Goal: Task Accomplishment & Management: Use online tool/utility

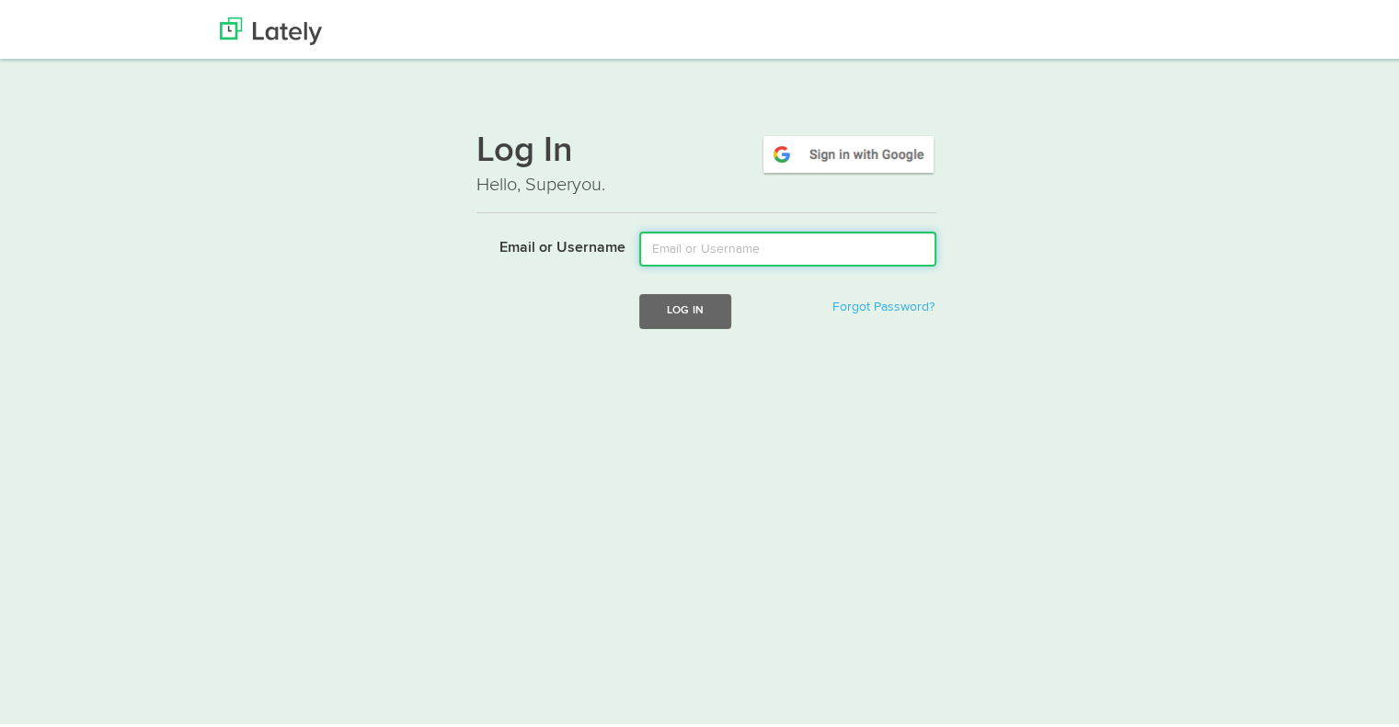
click at [816, 246] on input "Email or Username" at bounding box center [787, 245] width 297 height 35
click at [692, 246] on input "ta" at bounding box center [787, 245] width 297 height 35
type input "t"
type input "[EMAIL_ADDRESS][DOMAIN_NAME]"
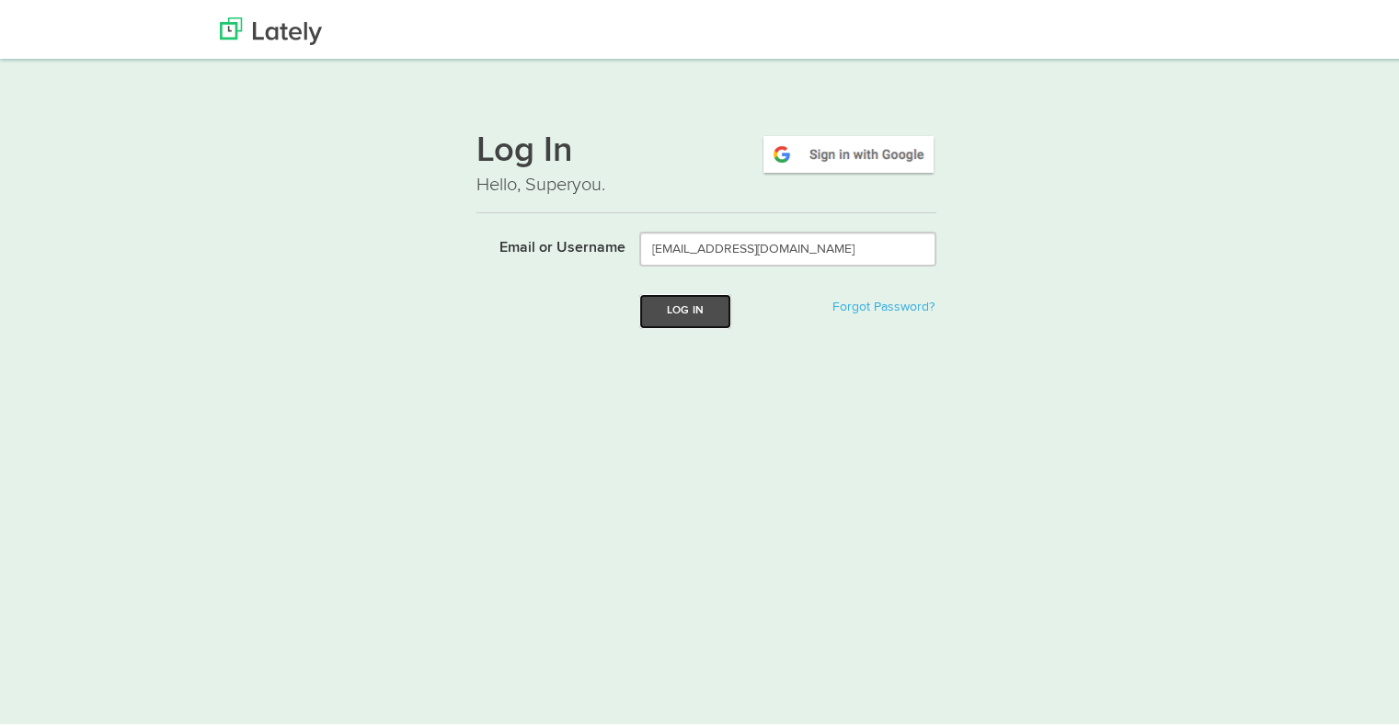
click at [683, 312] on button "Log In" at bounding box center [685, 308] width 92 height 34
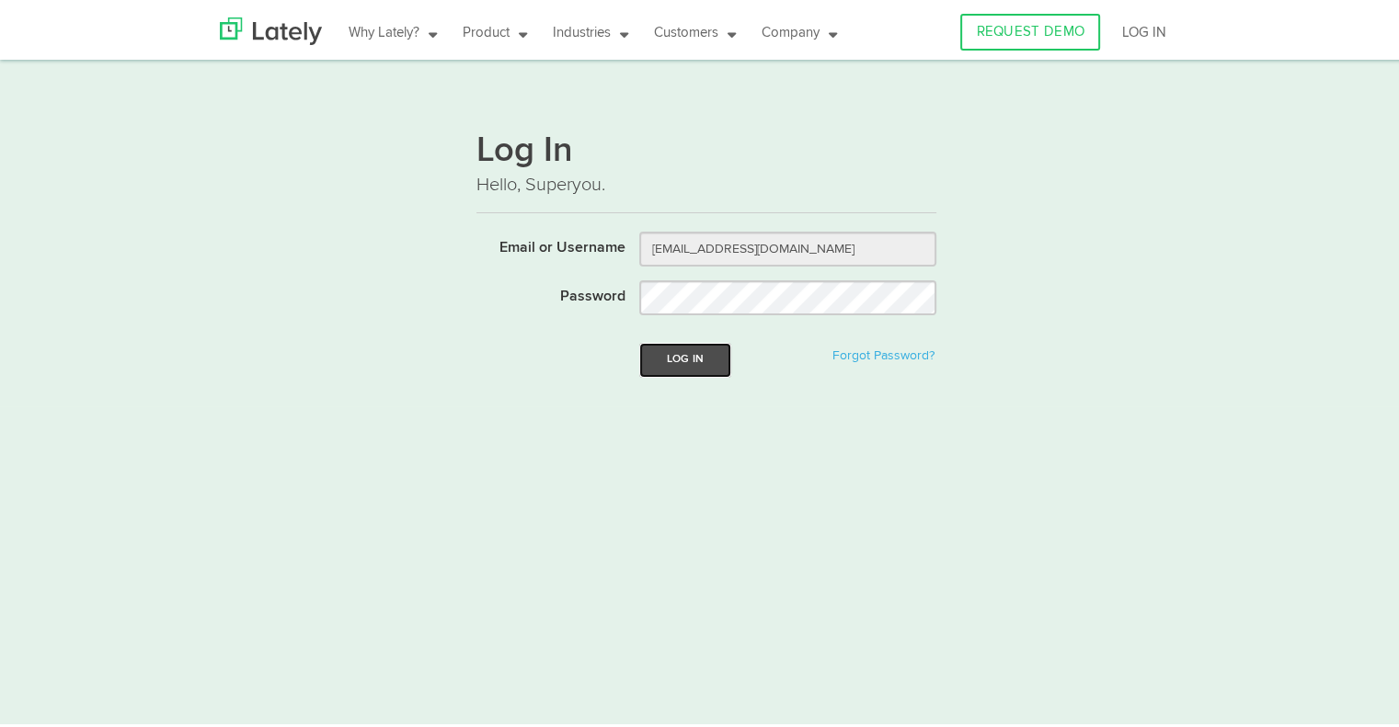
click at [680, 349] on button "Log In" at bounding box center [685, 356] width 92 height 34
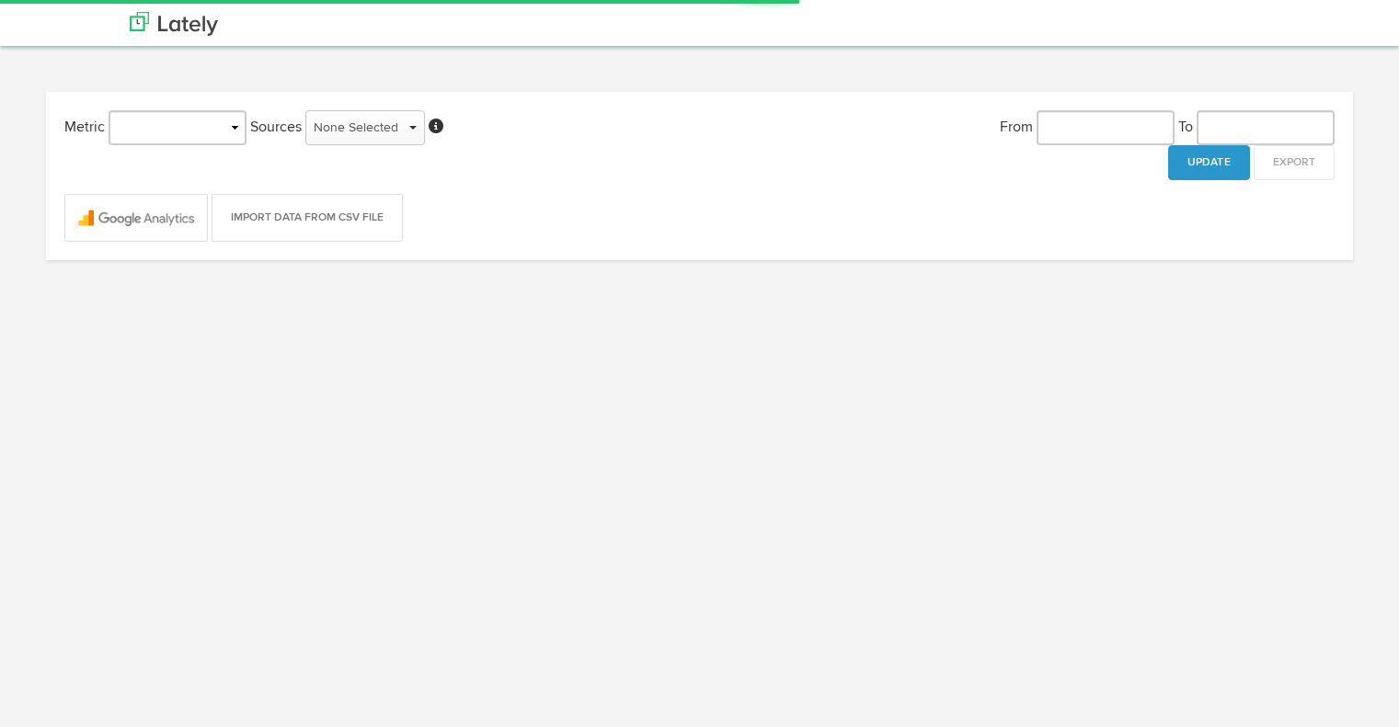
type input "[DATE]"
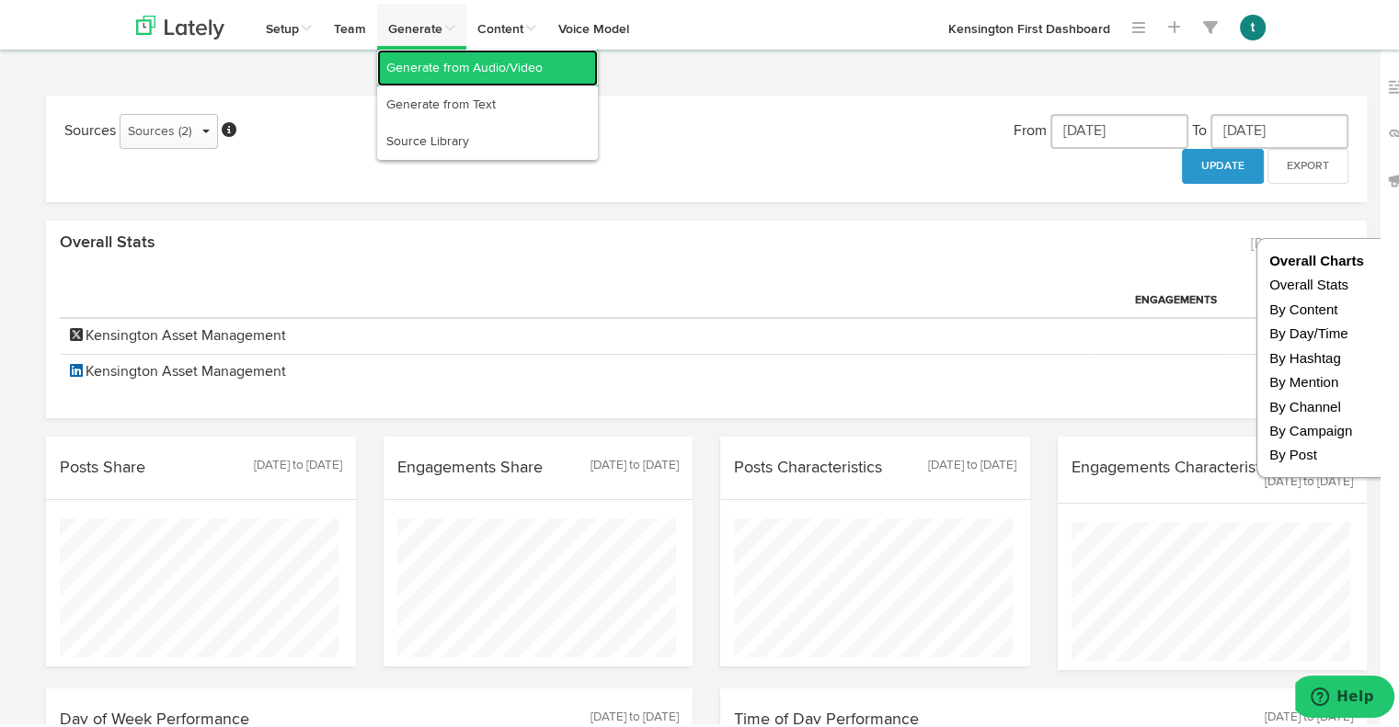
click at [414, 64] on link "Generate from Audio/Video" at bounding box center [487, 64] width 221 height 37
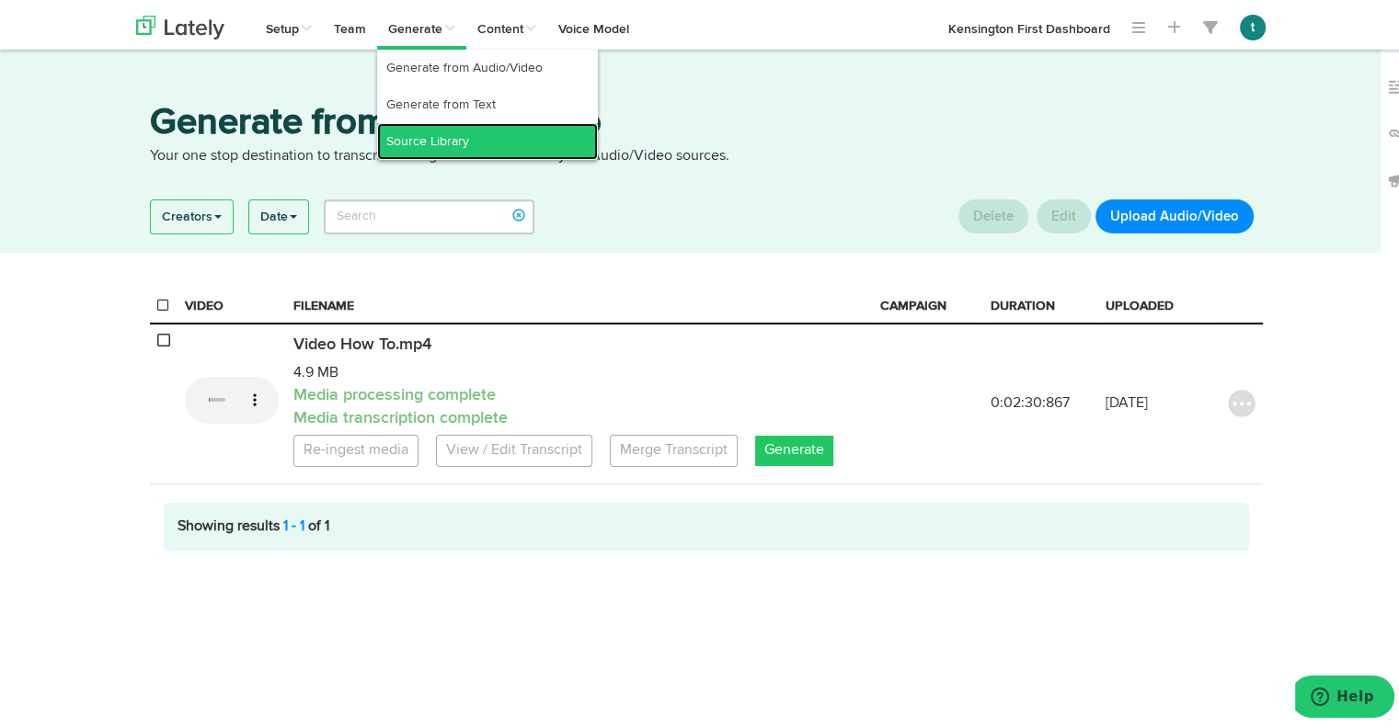
click at [420, 135] on link "Source Library" at bounding box center [487, 138] width 221 height 37
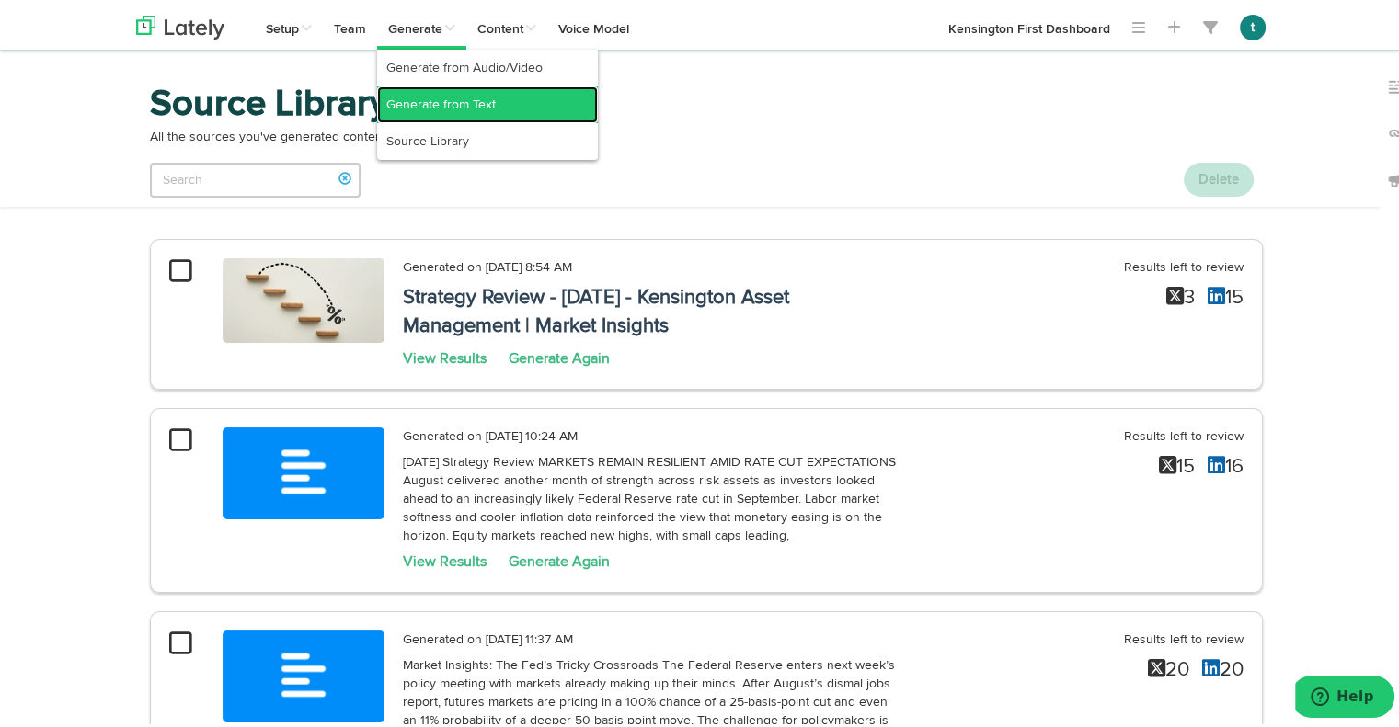
click at [422, 97] on link "Generate from Text" at bounding box center [487, 101] width 221 height 37
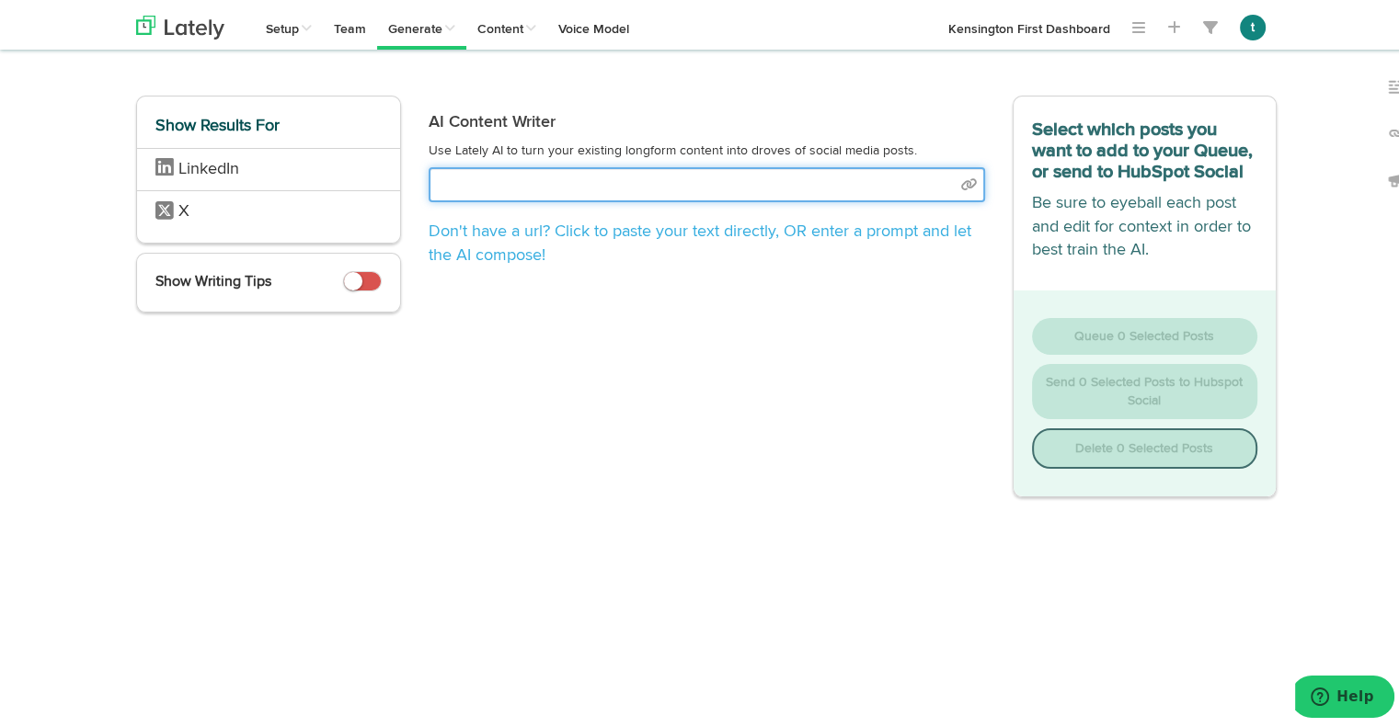
click at [962, 179] on input "text" at bounding box center [707, 181] width 556 height 35
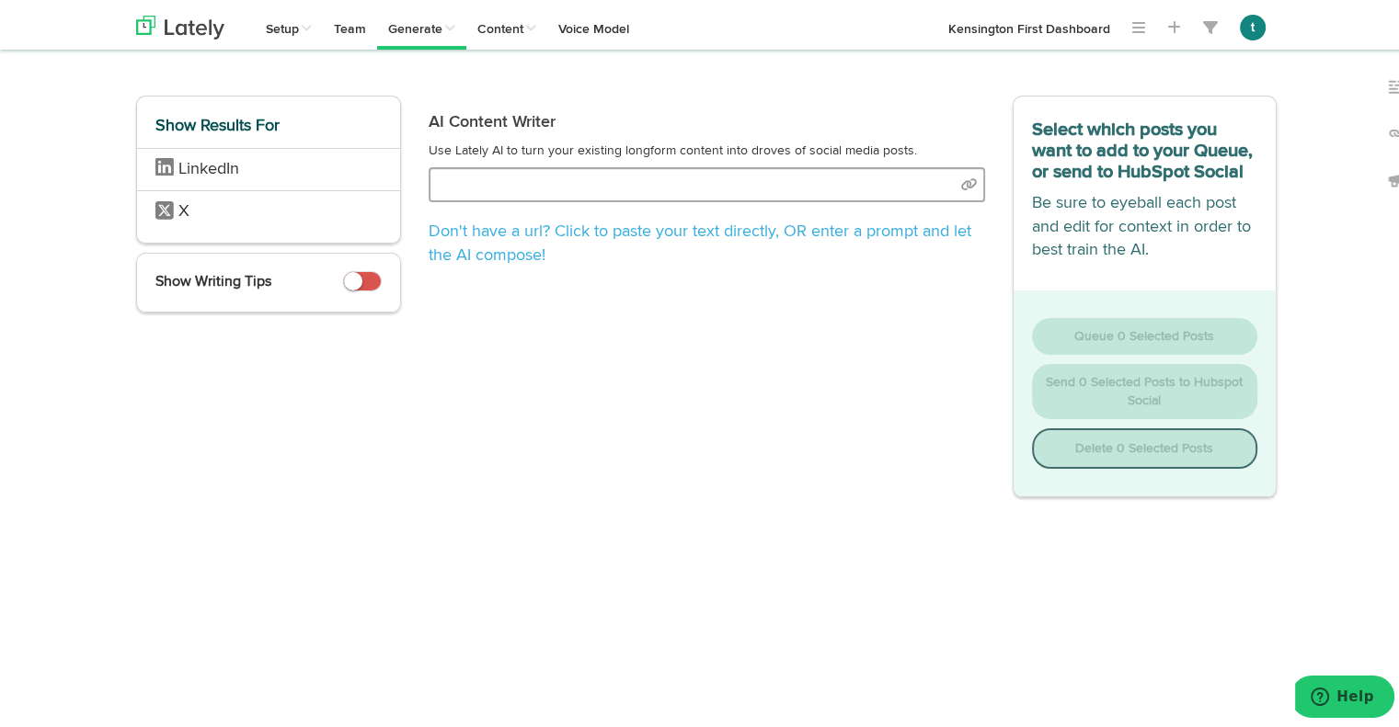
select select "natural"
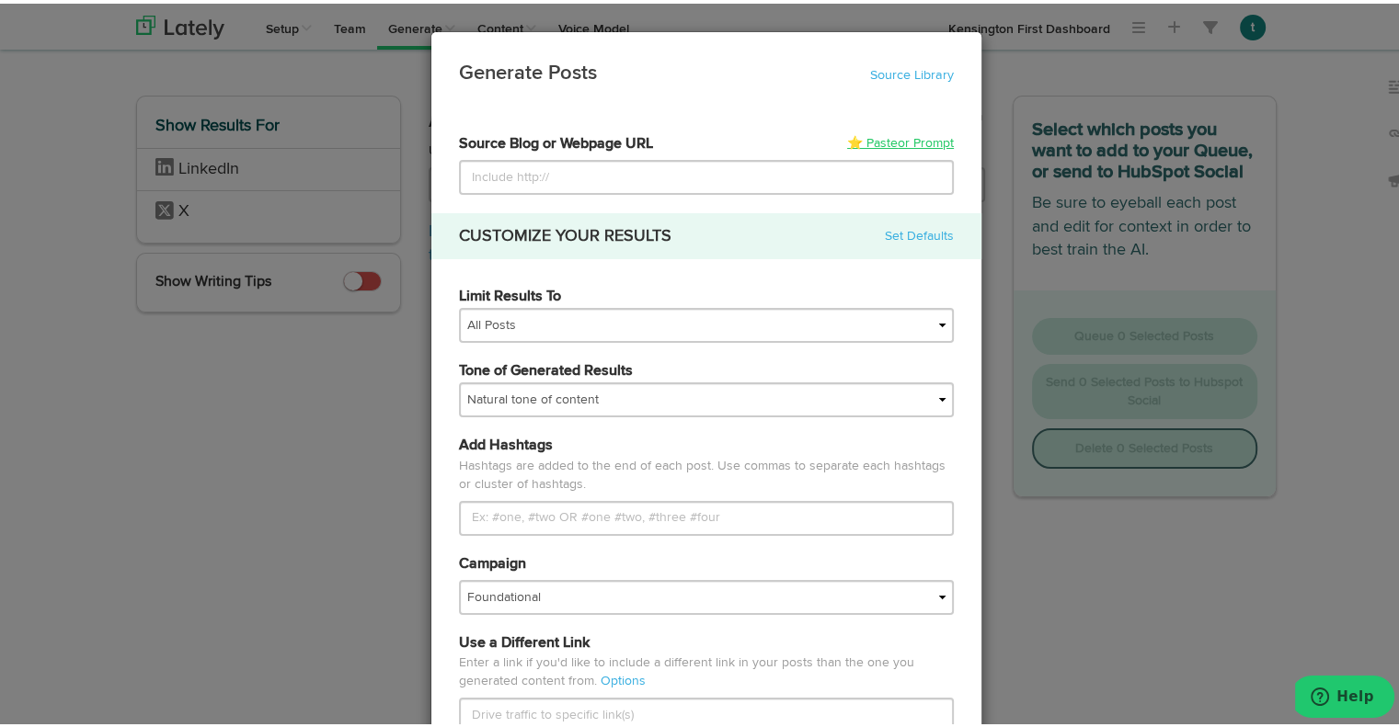
click at [855, 138] on link "⭐ Paste or Prompt" at bounding box center [900, 140] width 107 height 18
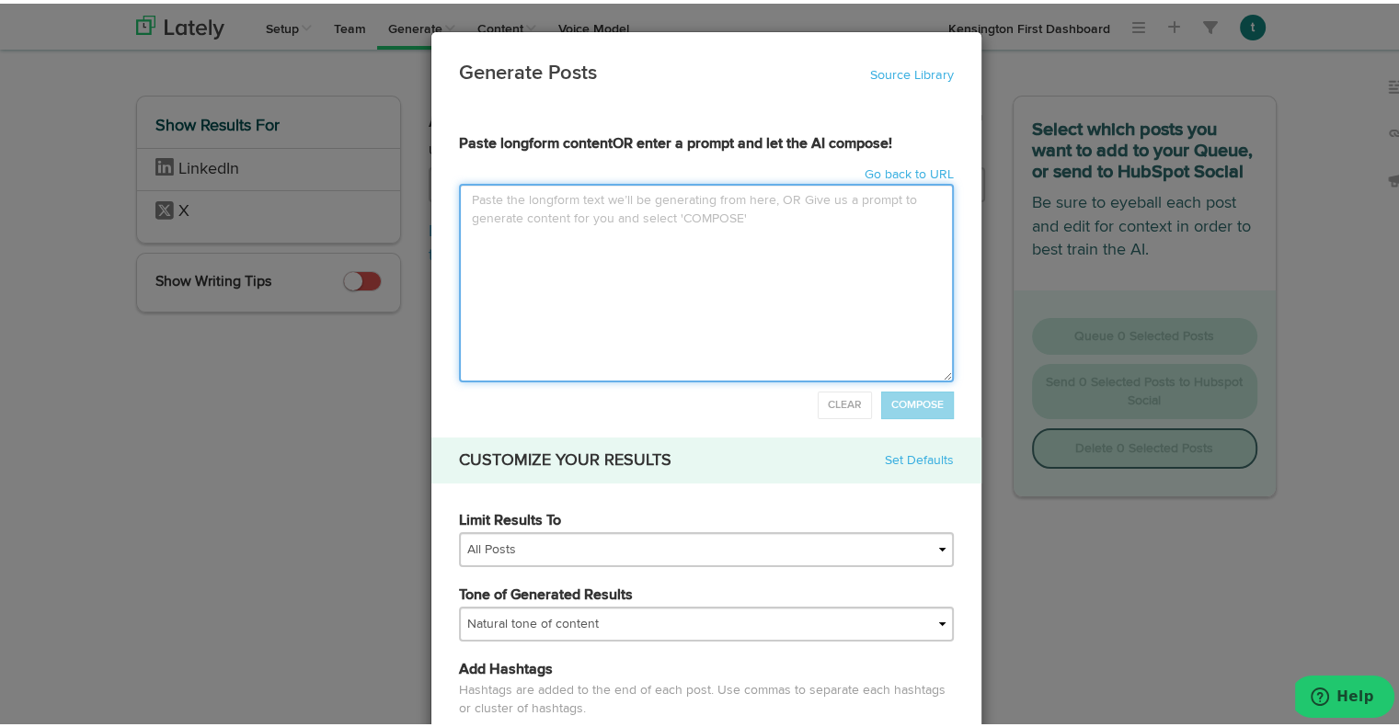
click at [646, 206] on textarea at bounding box center [706, 279] width 495 height 199
paste textarea "As the US government’s October 1 funding deadline approaches, negotiations rema…"
type input "As the US government’s October 1 funding deadline approaches, negotiations rema…"
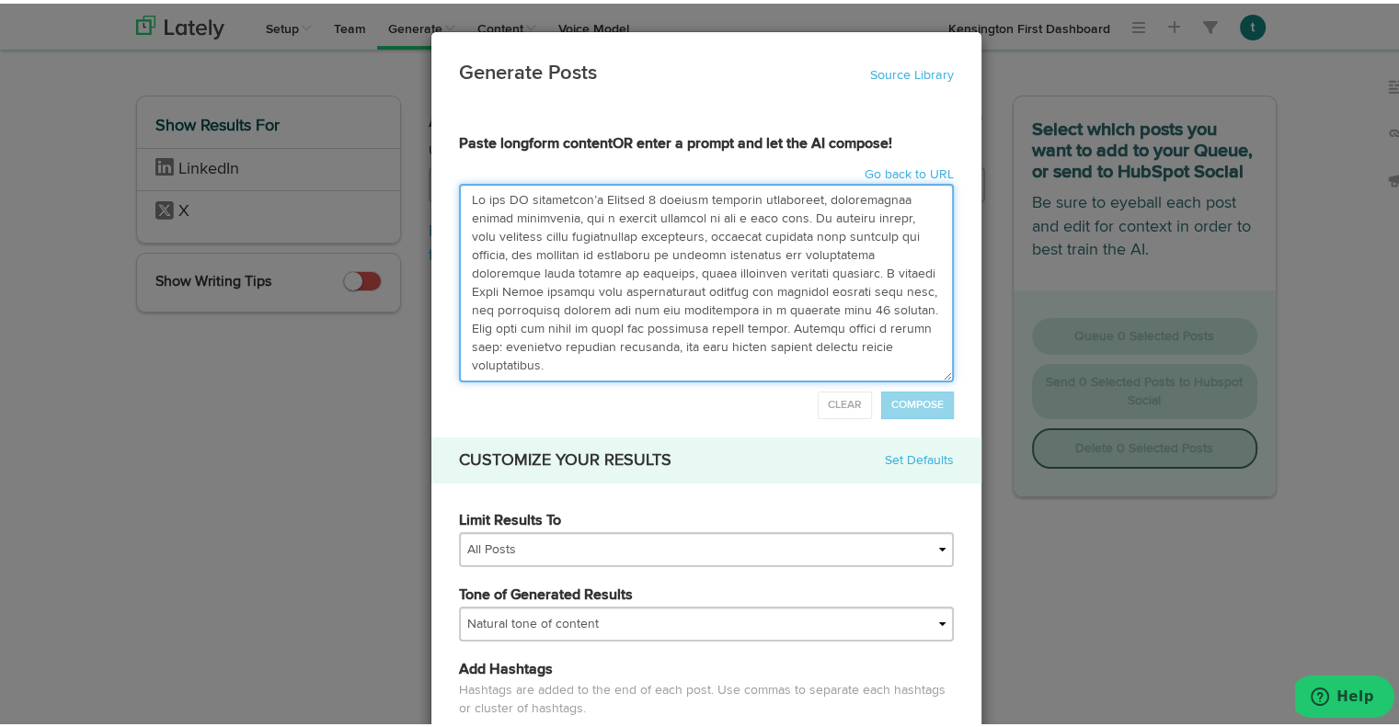
scroll to position [692, 0]
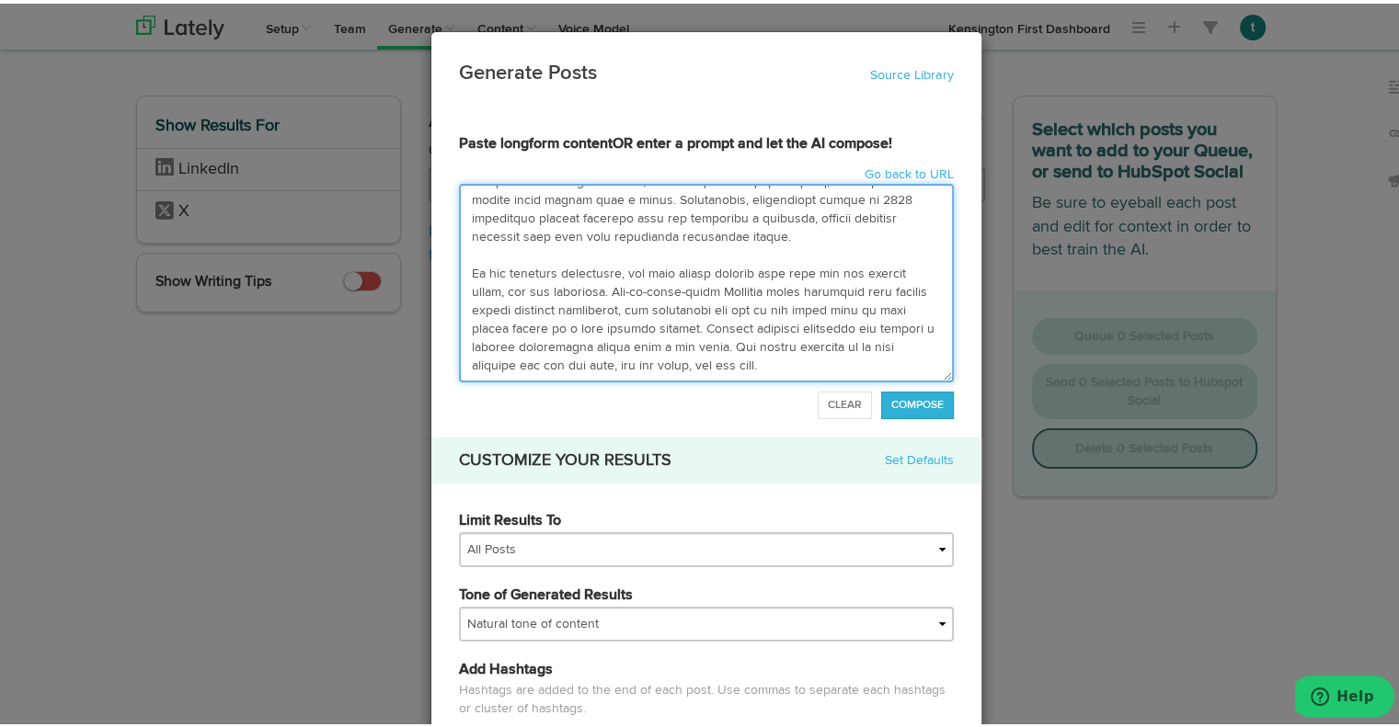
type textarea "As the US government’s October 1 funding deadline approaches, negotiations rema…"
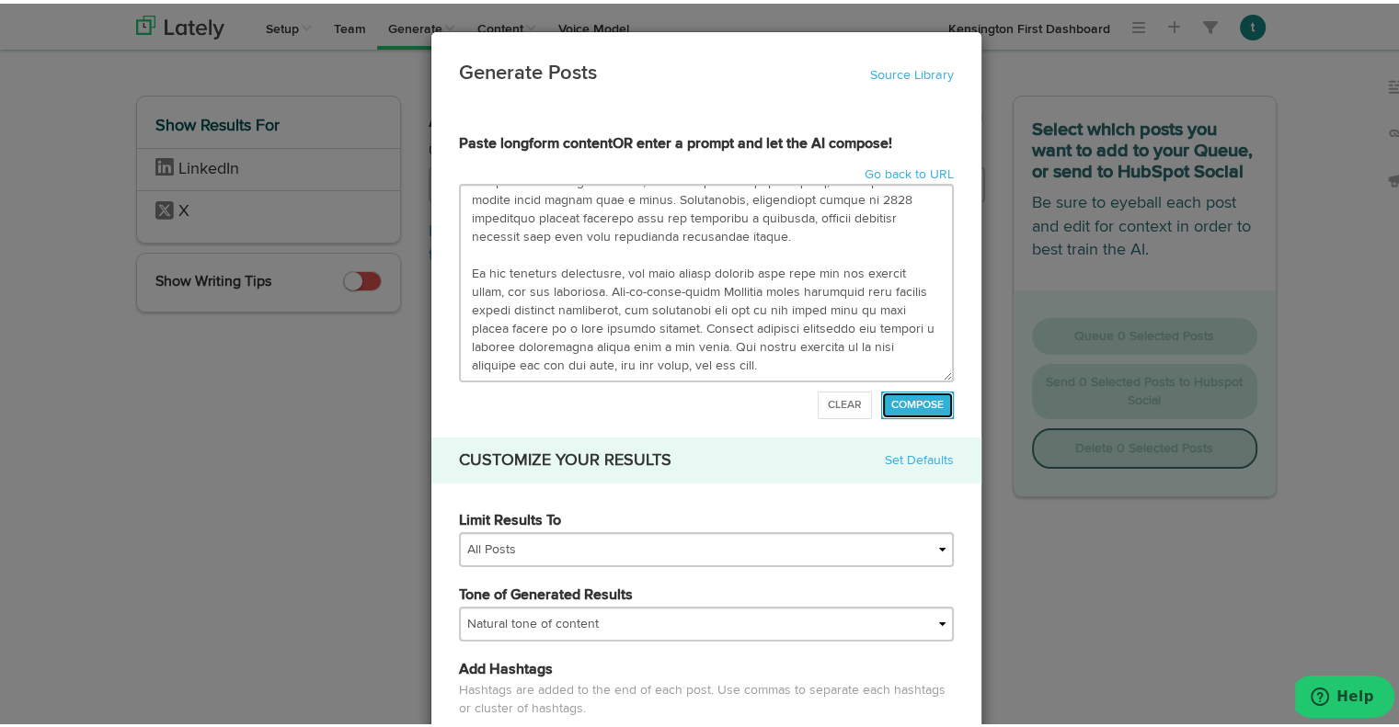
click at [891, 400] on span "COMPOSE" at bounding box center [917, 401] width 52 height 11
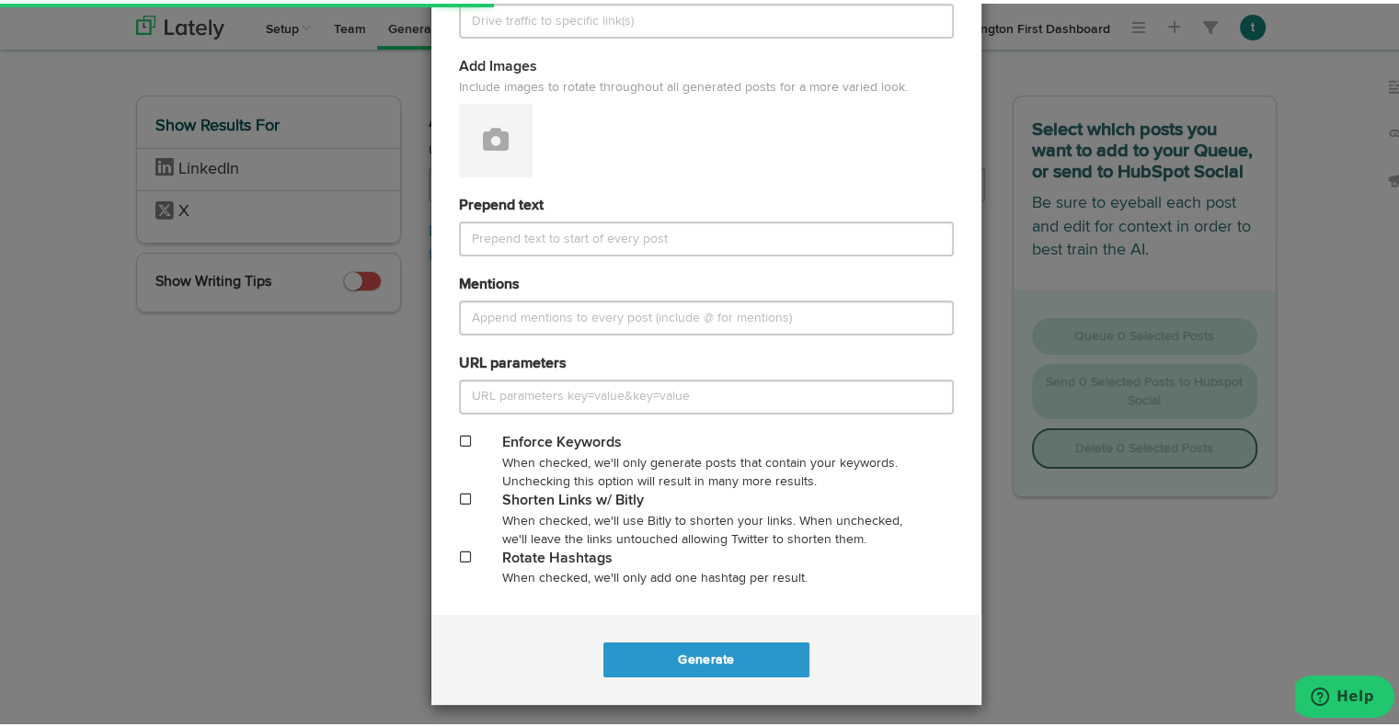
scroll to position [899, 0]
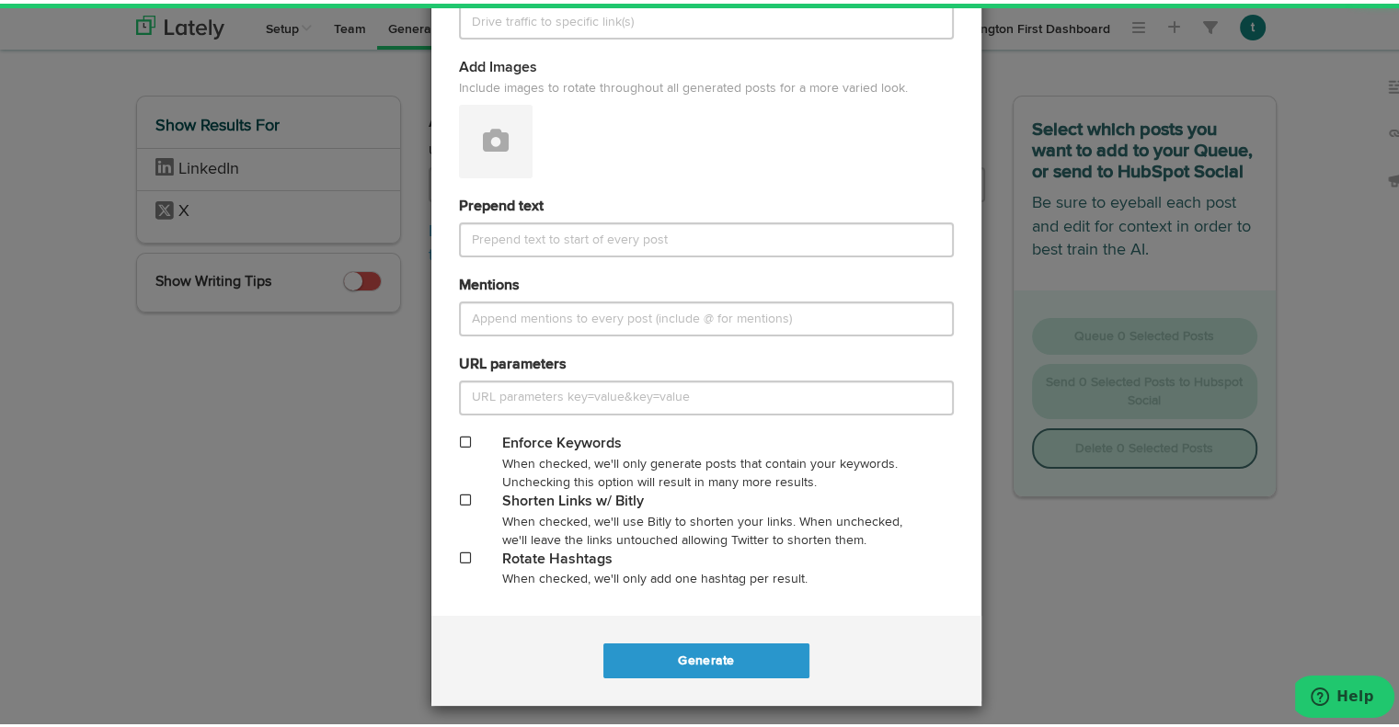
type input "As the US government's October 1 funding deadline approaches, there is growing …"
type textarea "As the US government's October 1 funding deadline approaches, there is growing …"
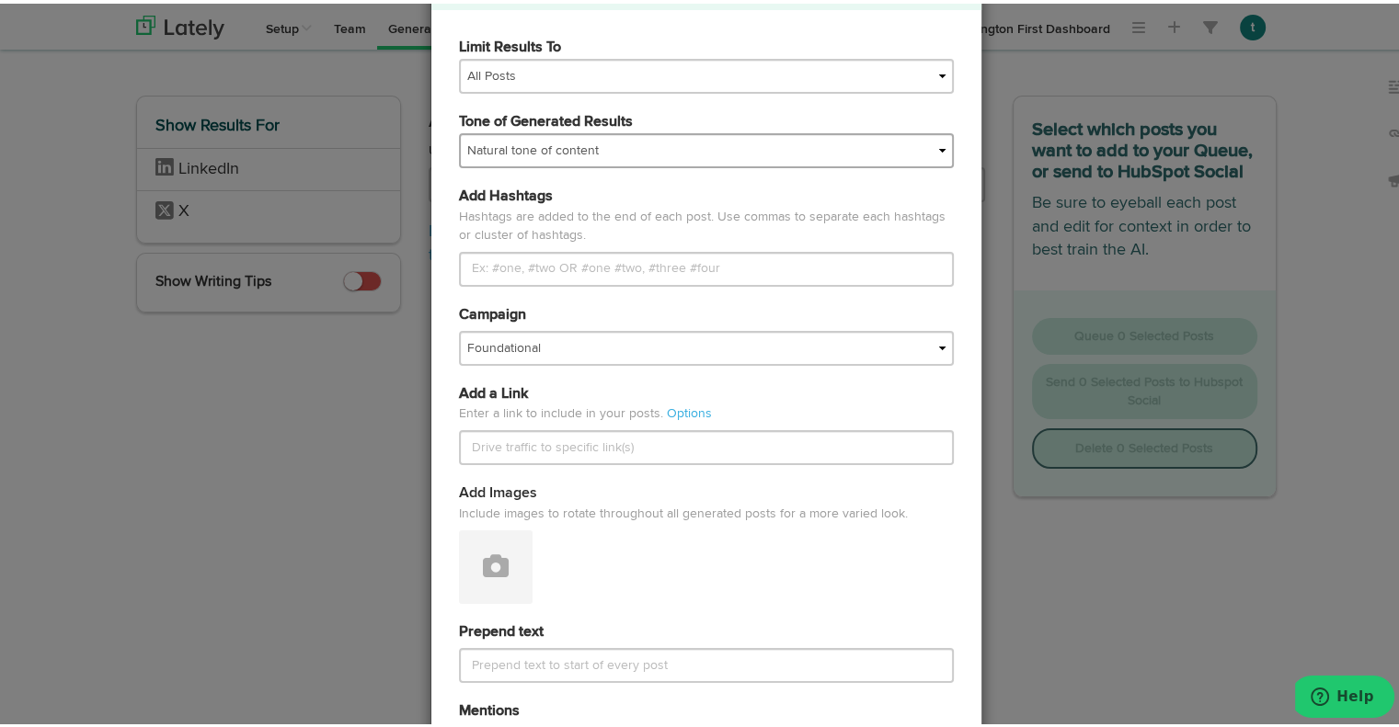
scroll to position [393, 0]
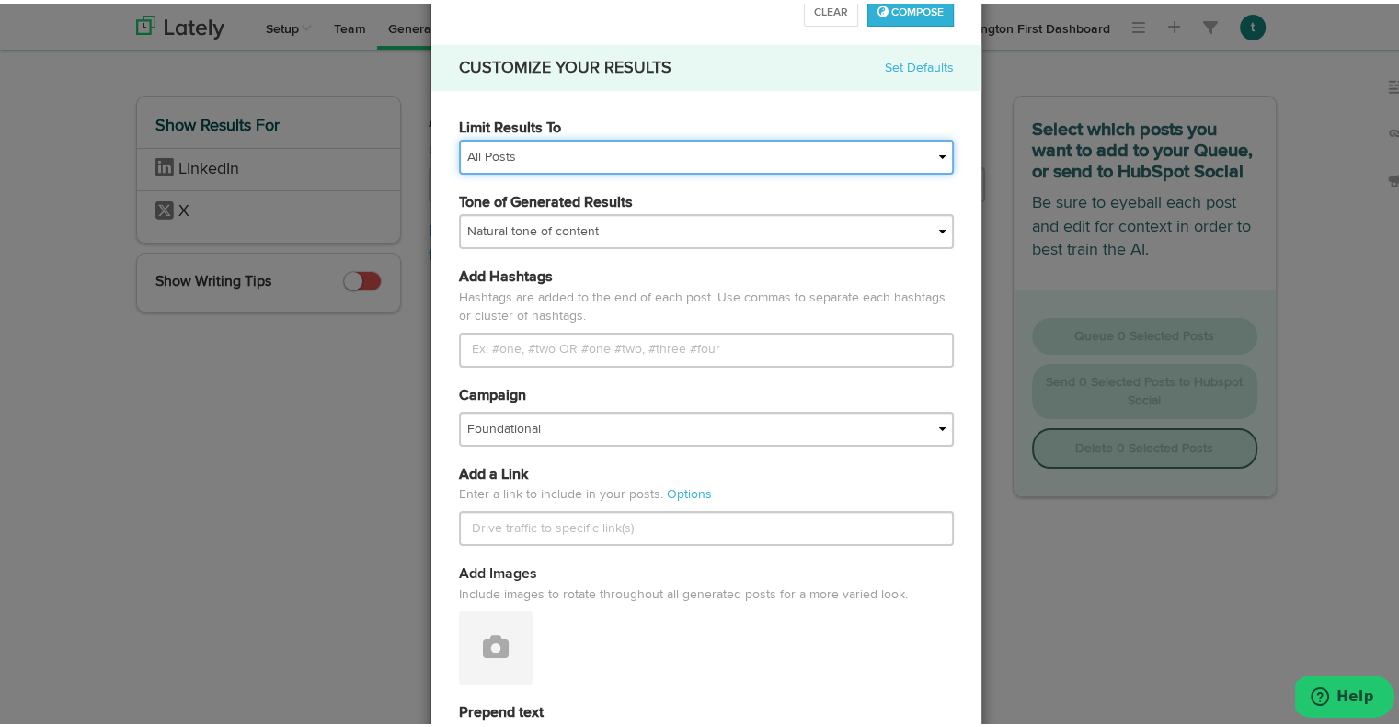
click at [640, 158] on select "All Posts Top 30 Posts Top 25 Posts Top 20 Posts Top 15 Posts Top 10 Posts" at bounding box center [706, 153] width 495 height 35
drag, startPoint x: 640, startPoint y: 158, endPoint x: 583, endPoint y: 154, distance: 57.1
click at [583, 154] on select "All Posts Top 30 Posts Top 25 Posts Top 20 Posts Top 15 Posts Top 10 Posts" at bounding box center [706, 153] width 495 height 35
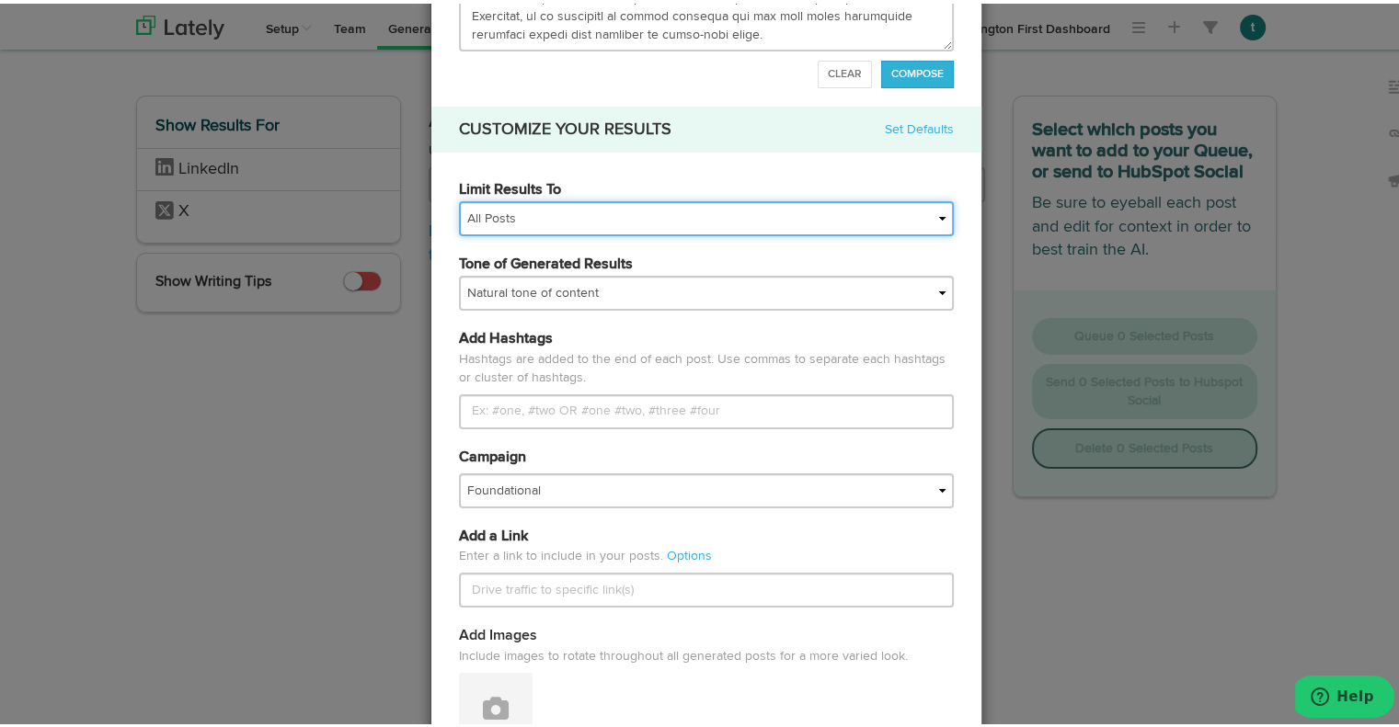
click at [549, 205] on select "All Posts Top 30 Posts Top 25 Posts Top 20 Posts Top 15 Posts Top 10 Posts" at bounding box center [706, 215] width 495 height 35
click at [459, 198] on select "All Posts Top 30 Posts Top 25 Posts Top 20 Posts Top 15 Posts Top 10 Posts" at bounding box center [706, 215] width 495 height 35
click at [505, 223] on select "All Posts Top 30 Posts Top 25 Posts Top 20 Posts Top 15 Posts Top 10 Posts" at bounding box center [706, 215] width 495 height 35
click at [505, 220] on select "All Posts Top 30 Posts Top 25 Posts Top 20 Posts Top 15 Posts Top 10 Posts" at bounding box center [706, 215] width 495 height 35
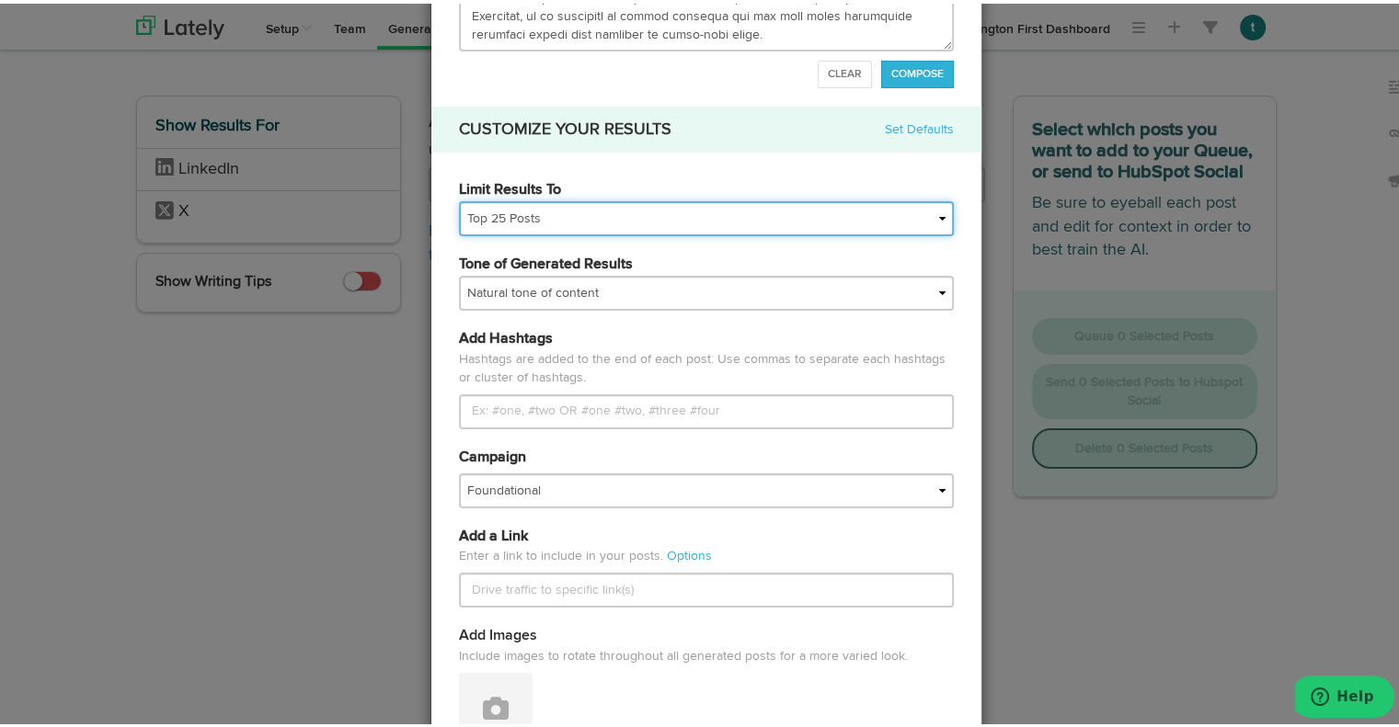
select select "20"
click at [459, 198] on select "All Posts Top 30 Posts Top 25 Posts Top 20 Posts Top 15 Posts Top 10 Posts" at bounding box center [706, 215] width 495 height 35
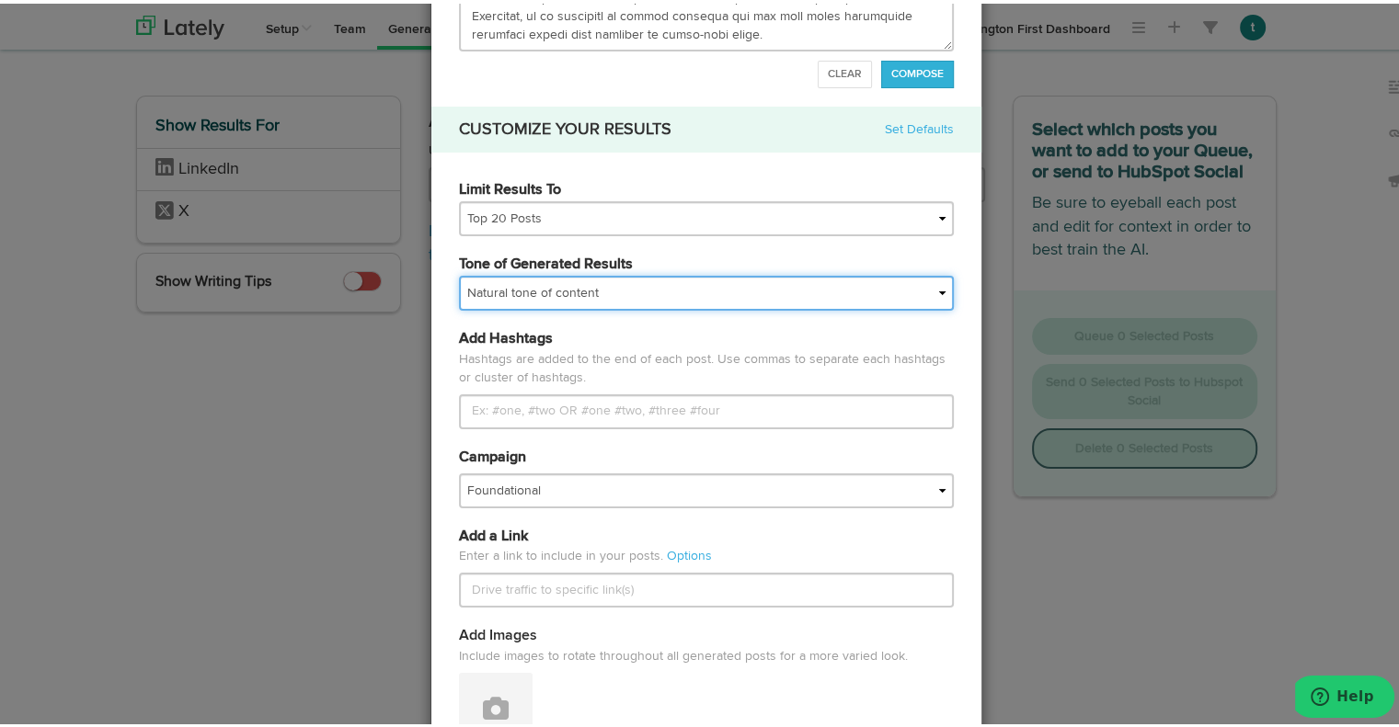
click at [554, 284] on select "My tone Official and professional Relaxed and conversational Light and humorous…" at bounding box center [706, 289] width 495 height 35
select select "professional"
click at [459, 272] on select "My tone Official and professional Relaxed and conversational Light and humorous…" at bounding box center [706, 289] width 495 height 35
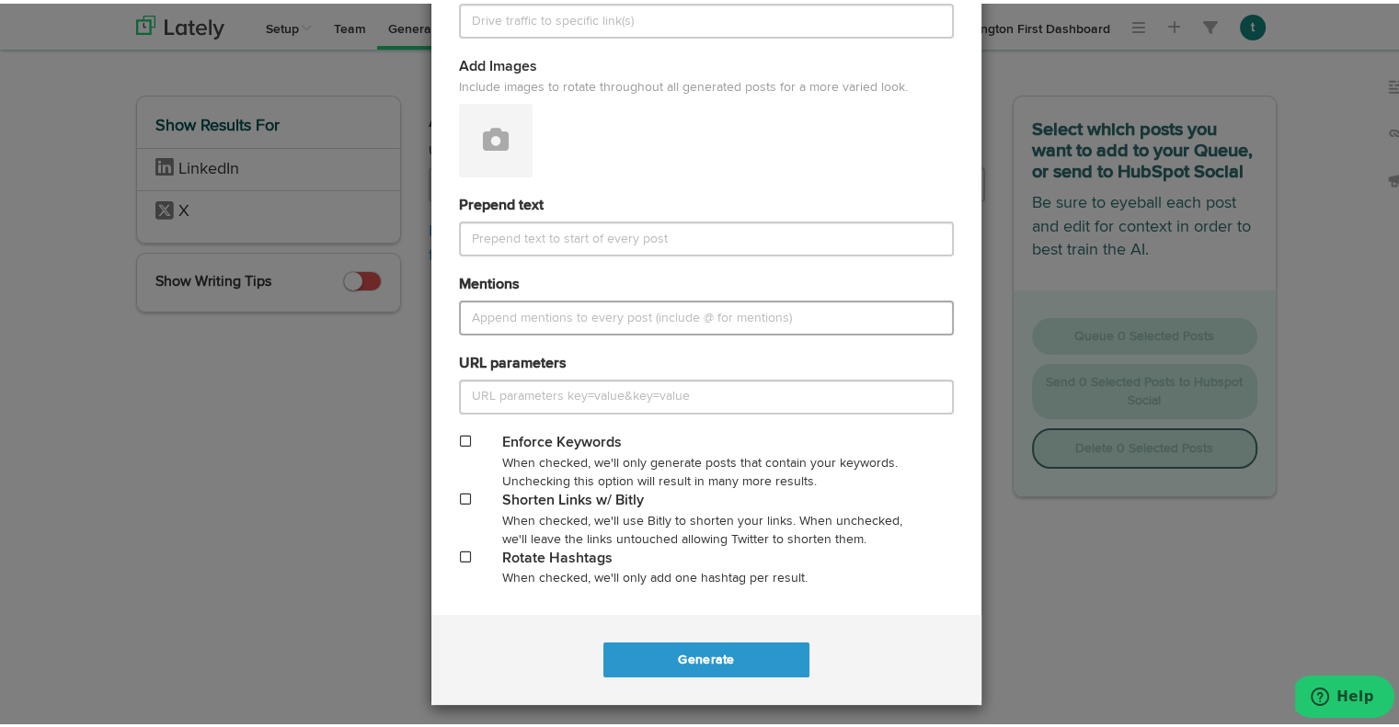
scroll to position [451, 0]
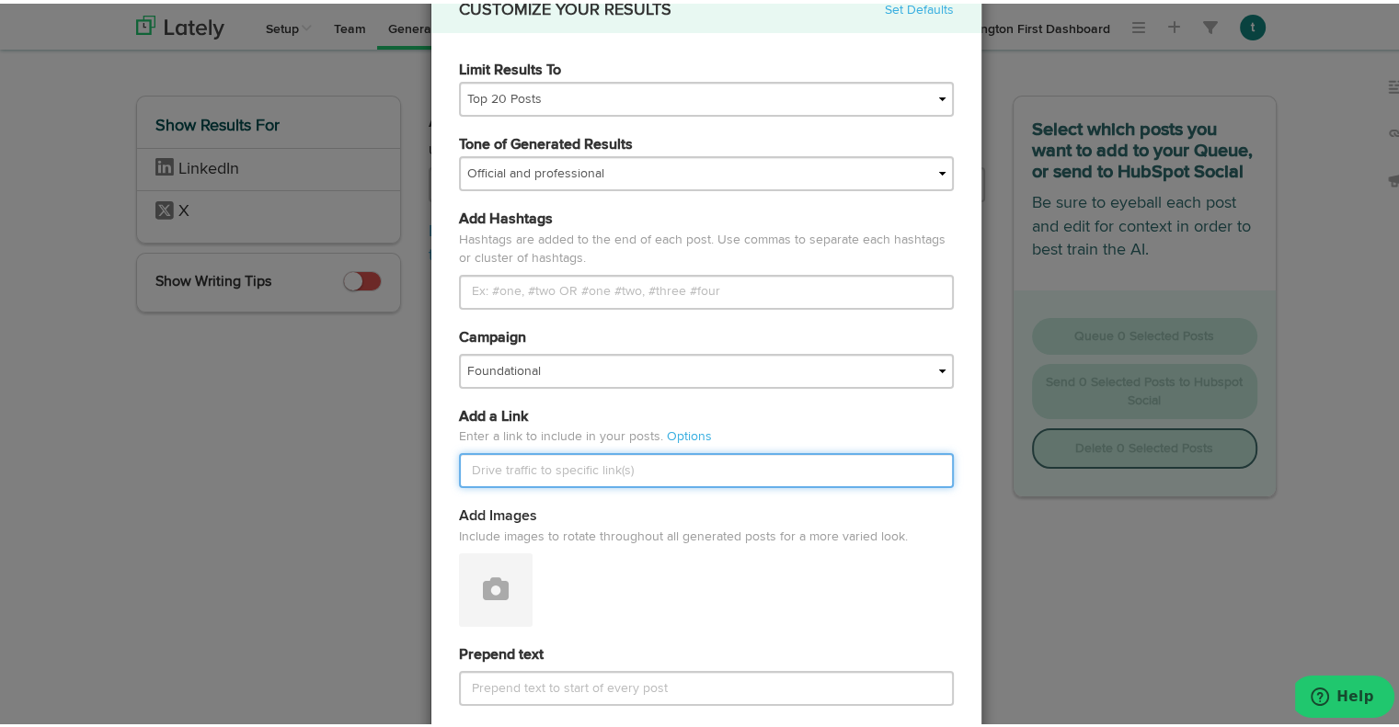
click at [795, 455] on input "text" at bounding box center [706, 467] width 495 height 35
paste input "https://xtollo.com/2025/09/24/market-insights-september-26-2025/"
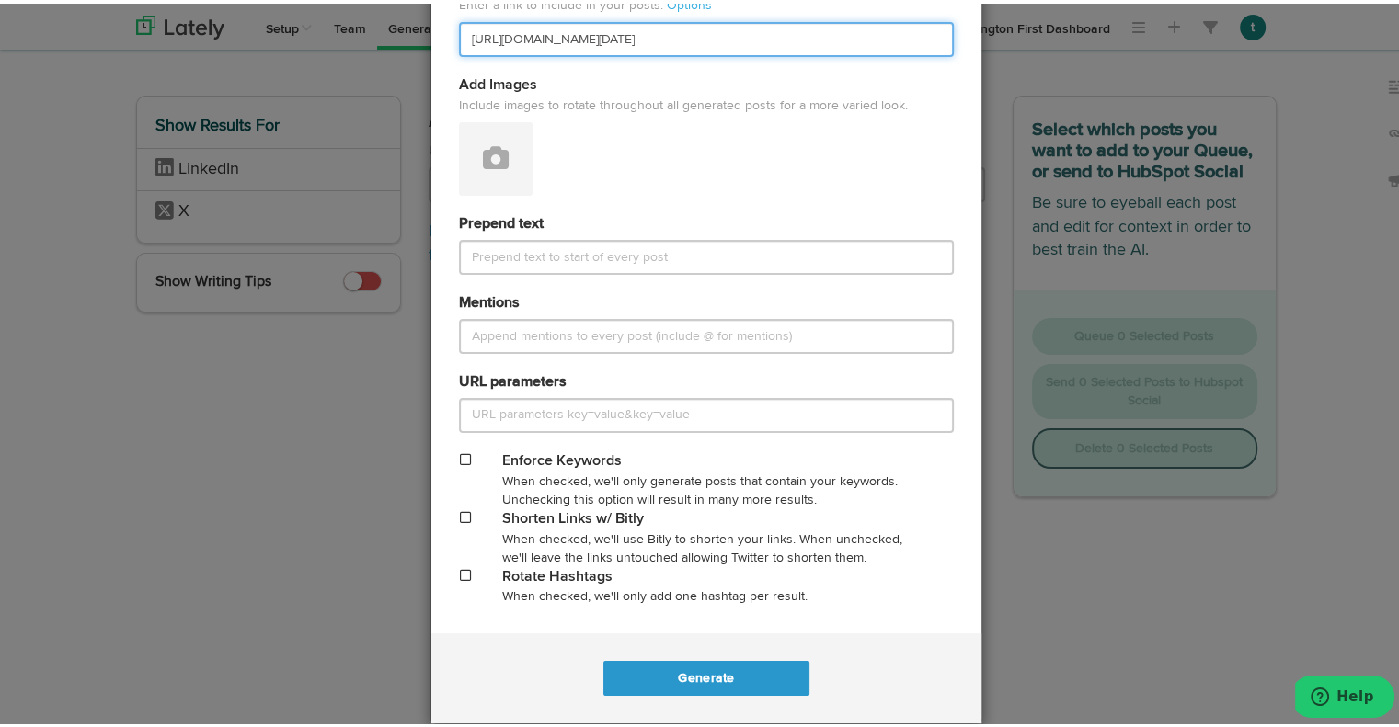
scroll to position [900, 0]
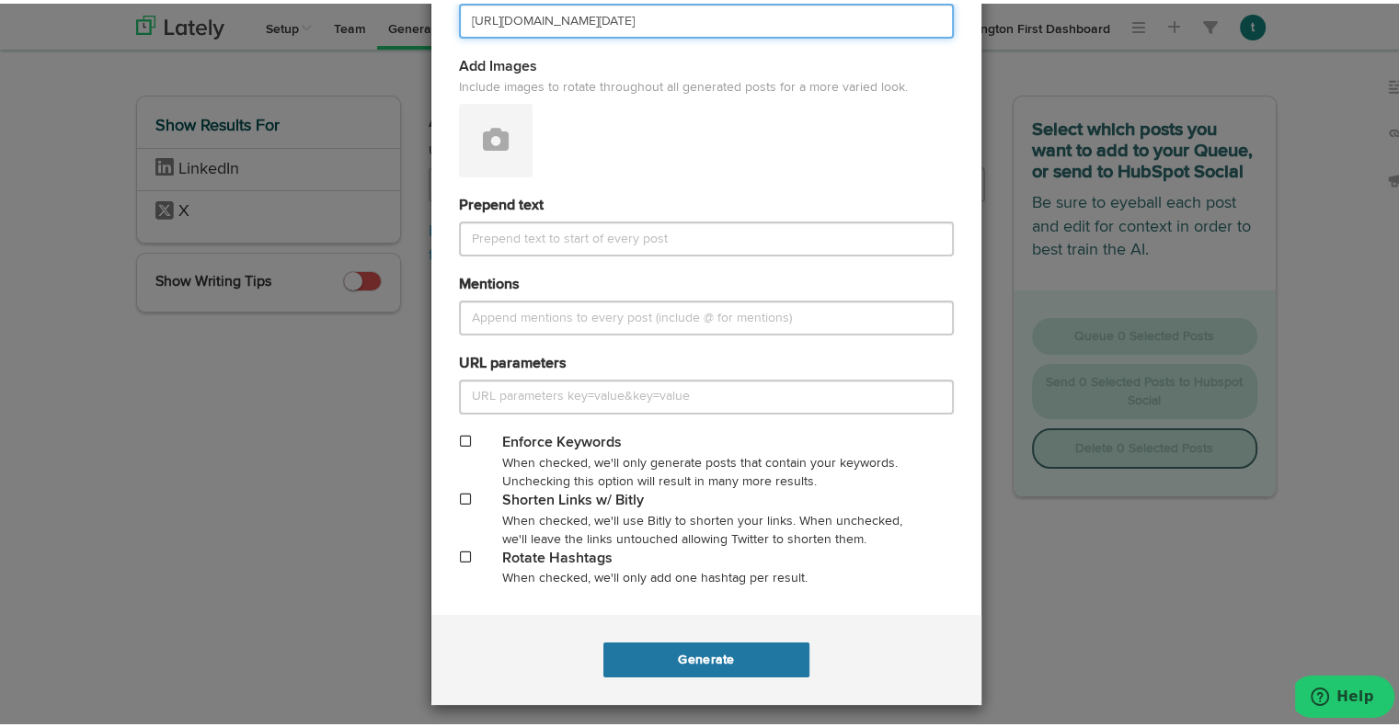
type input "https://xtollo.com/2025/09/24/market-insights-september-26-2025/"
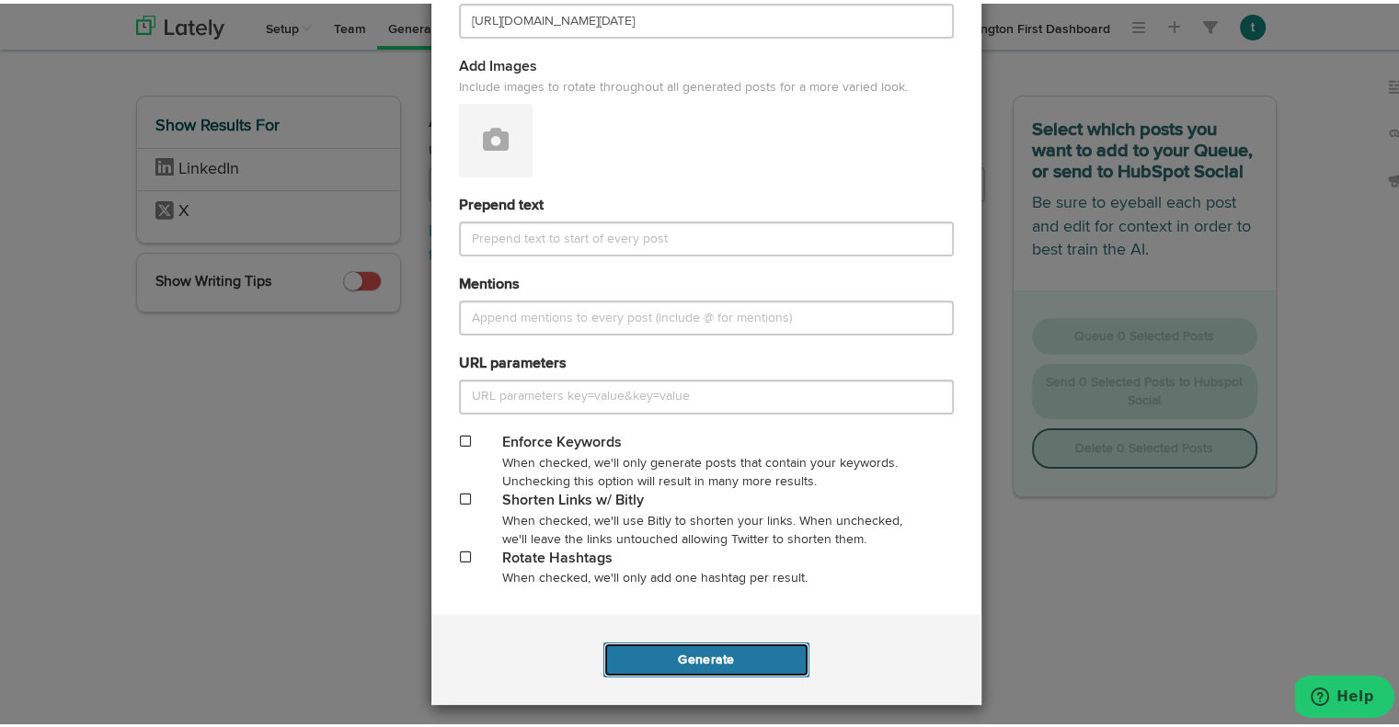
click at [710, 646] on button "Generate" at bounding box center [705, 656] width 205 height 35
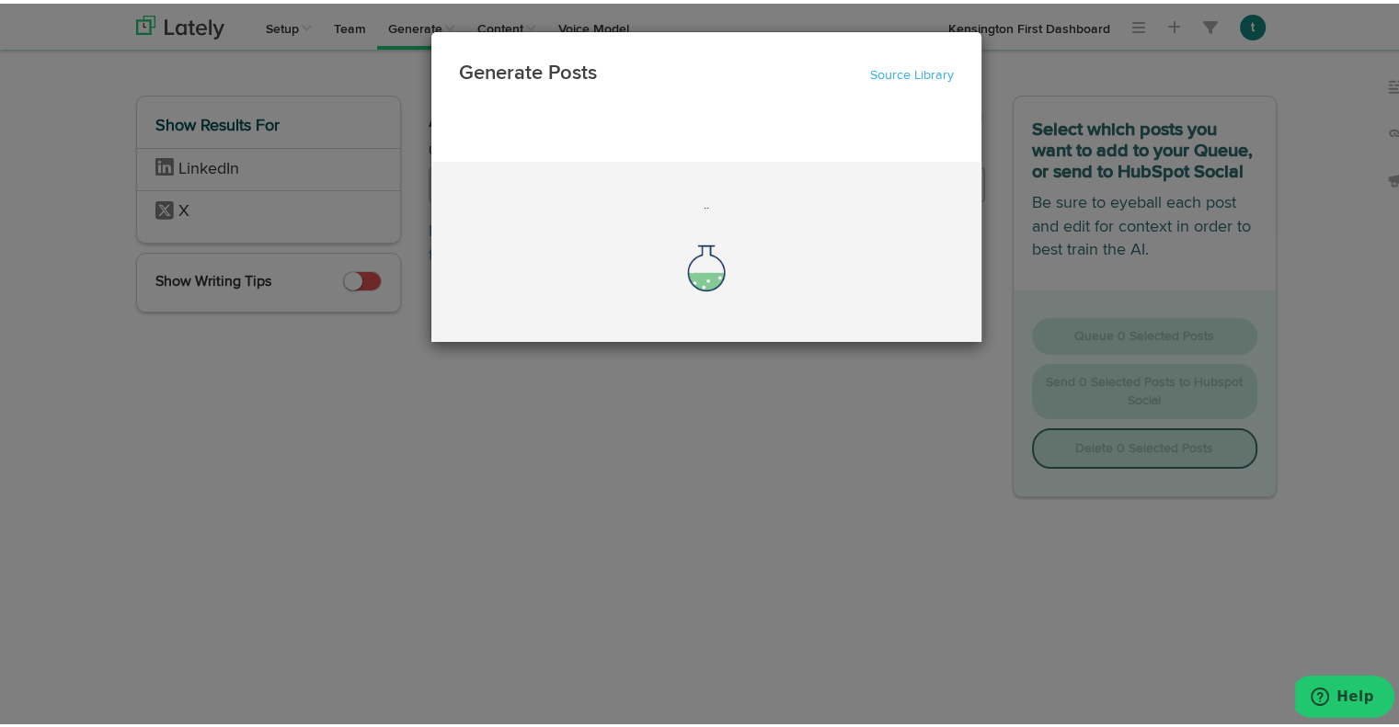
scroll to position [0, 0]
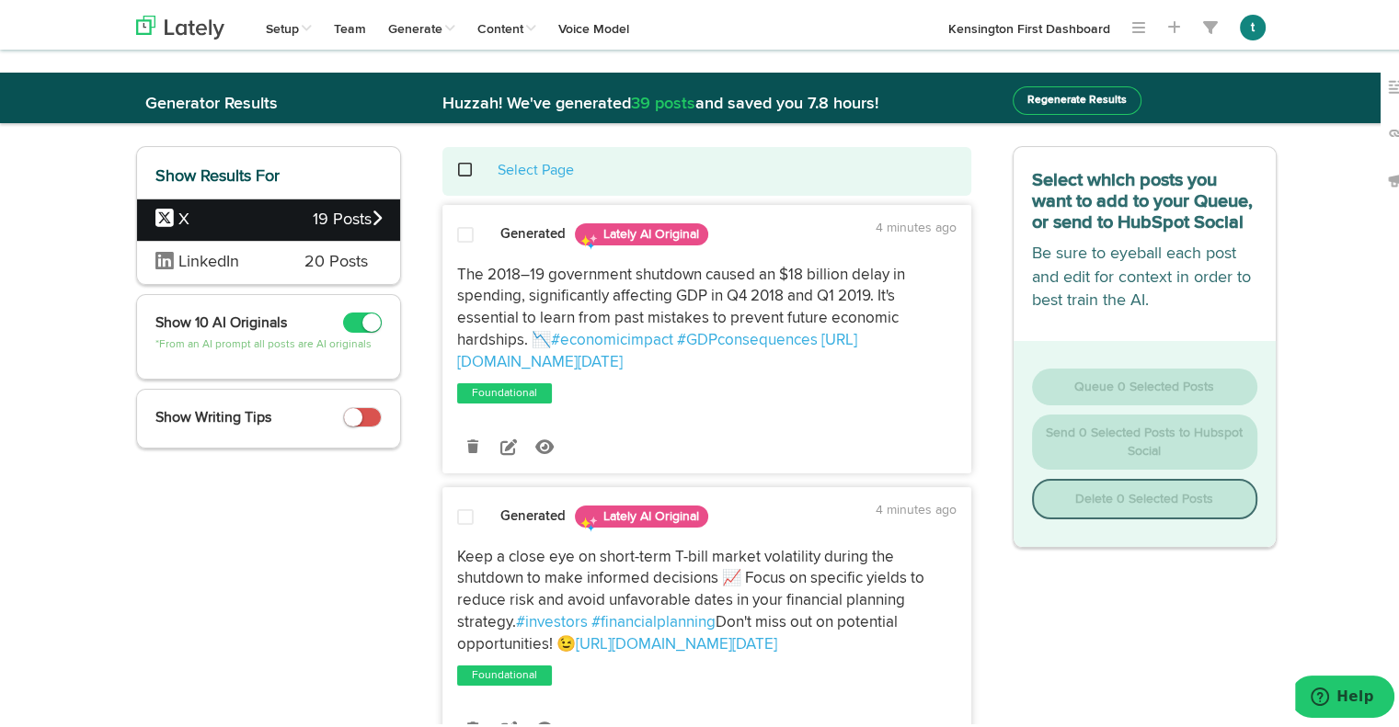
click at [217, 262] on span "LinkedIn" at bounding box center [208, 258] width 61 height 17
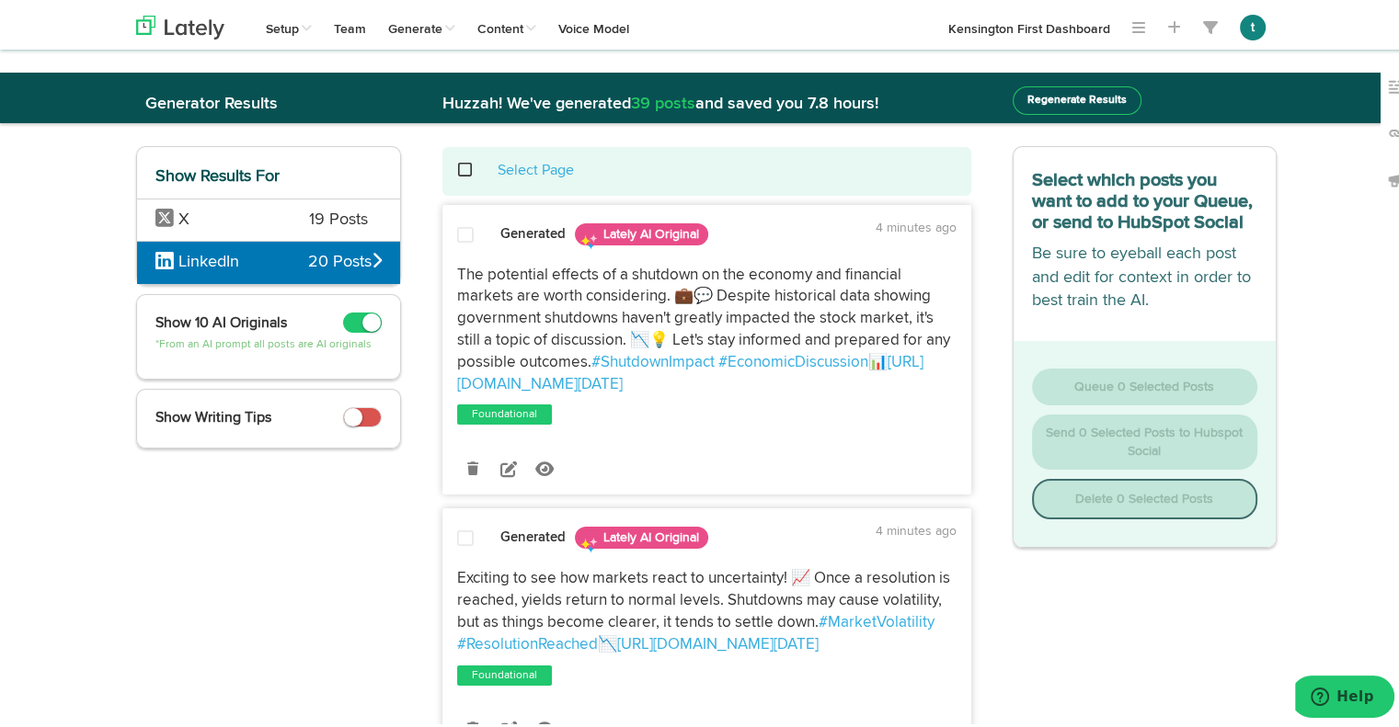
drag, startPoint x: 446, startPoint y: 269, endPoint x: 940, endPoint y: 381, distance: 506.2
click at [940, 381] on div "The potential effects of a shutdown on the economy and financial markets are wo…" at bounding box center [706, 326] width 527 height 131
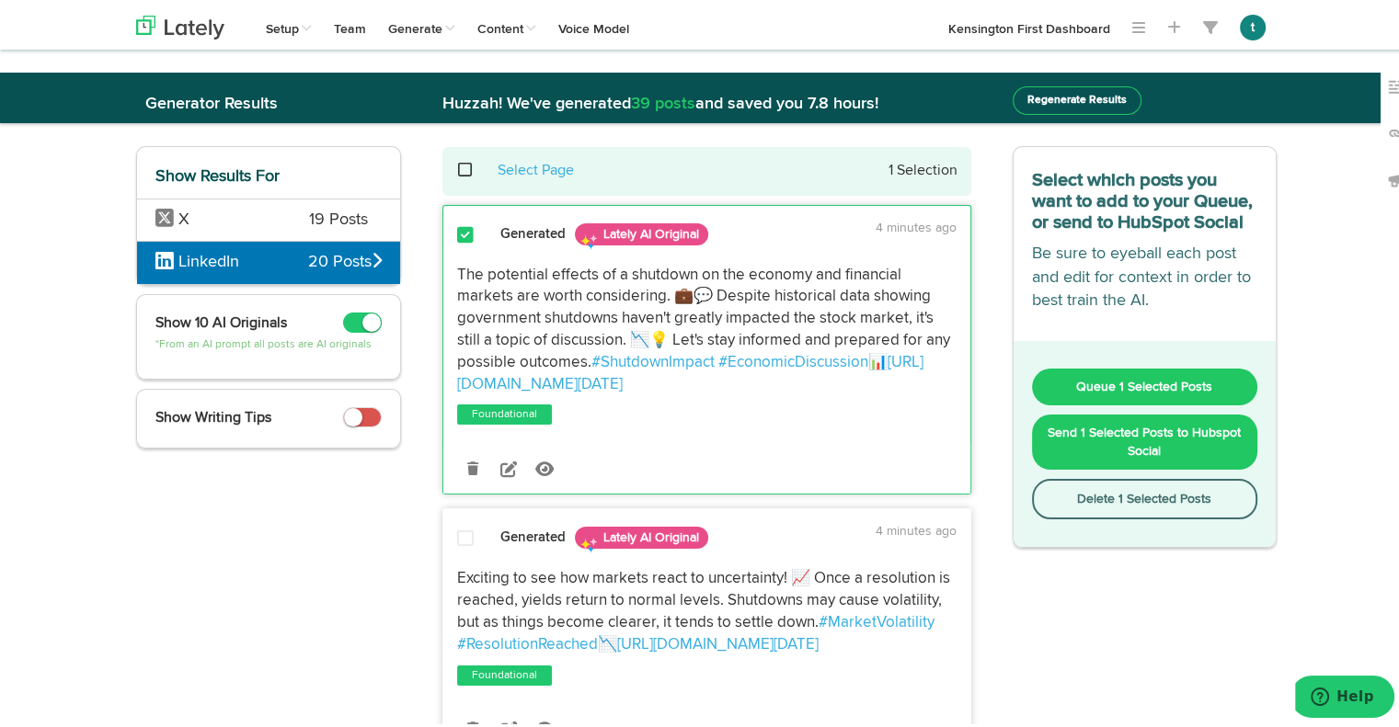
copy p "The potential effects of a shutdown on the economy and financial markets are wo…"
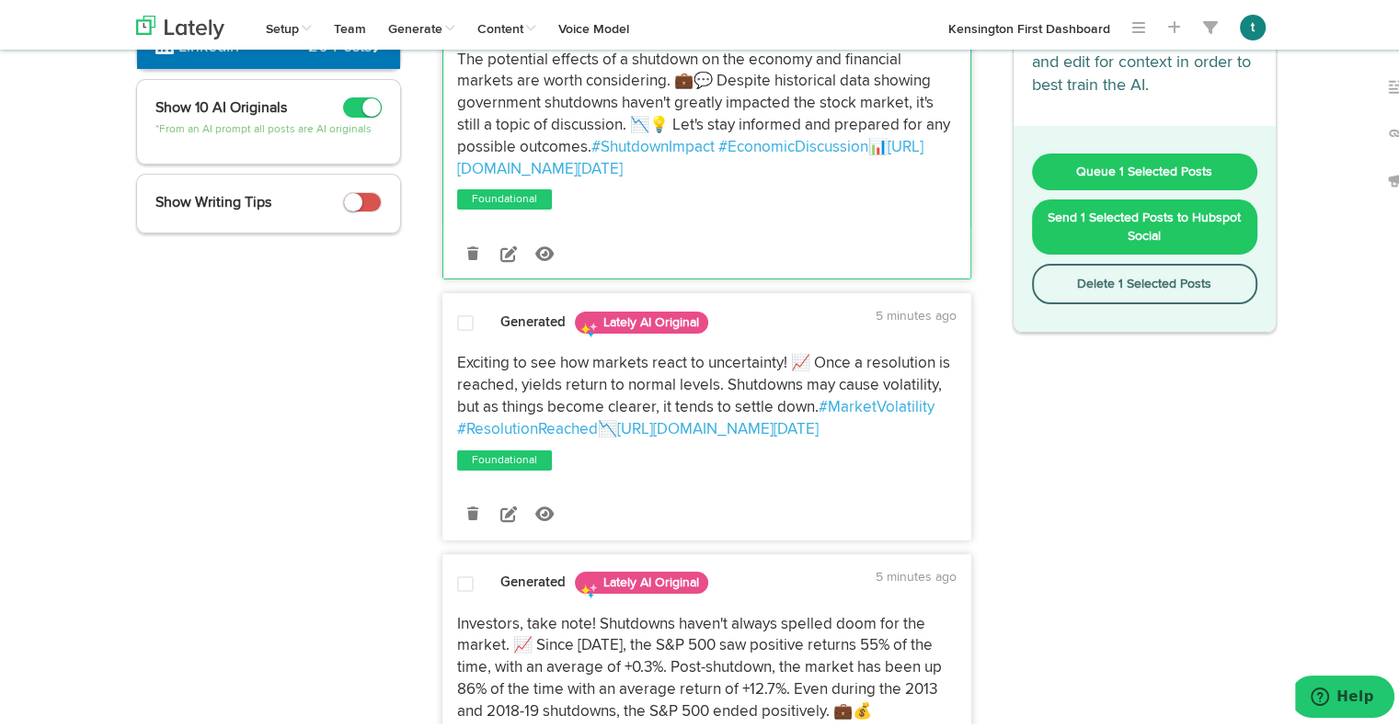
scroll to position [216, 0]
drag, startPoint x: 666, startPoint y: 438, endPoint x: 434, endPoint y: 349, distance: 248.0
copy p "Exciting to see how markets react to uncertainty! 📈 Once a resolution is reache…"
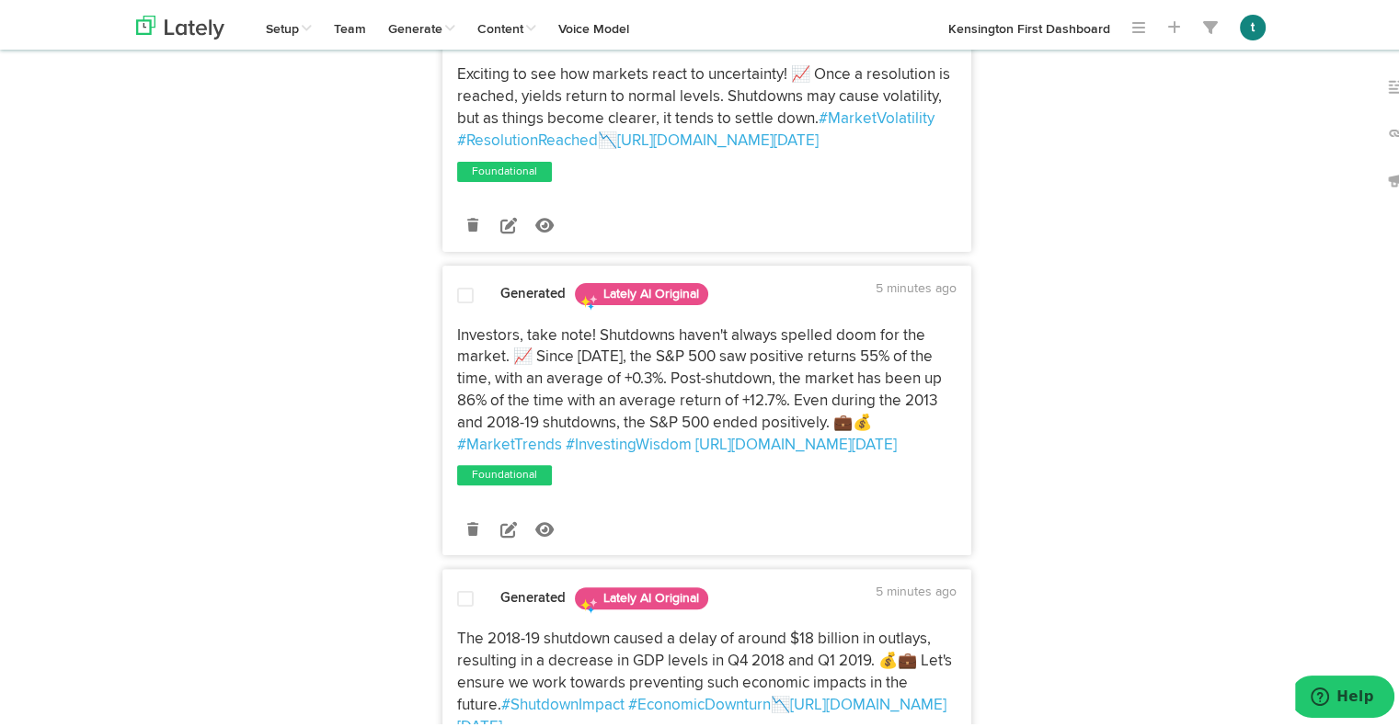
scroll to position [518, 0]
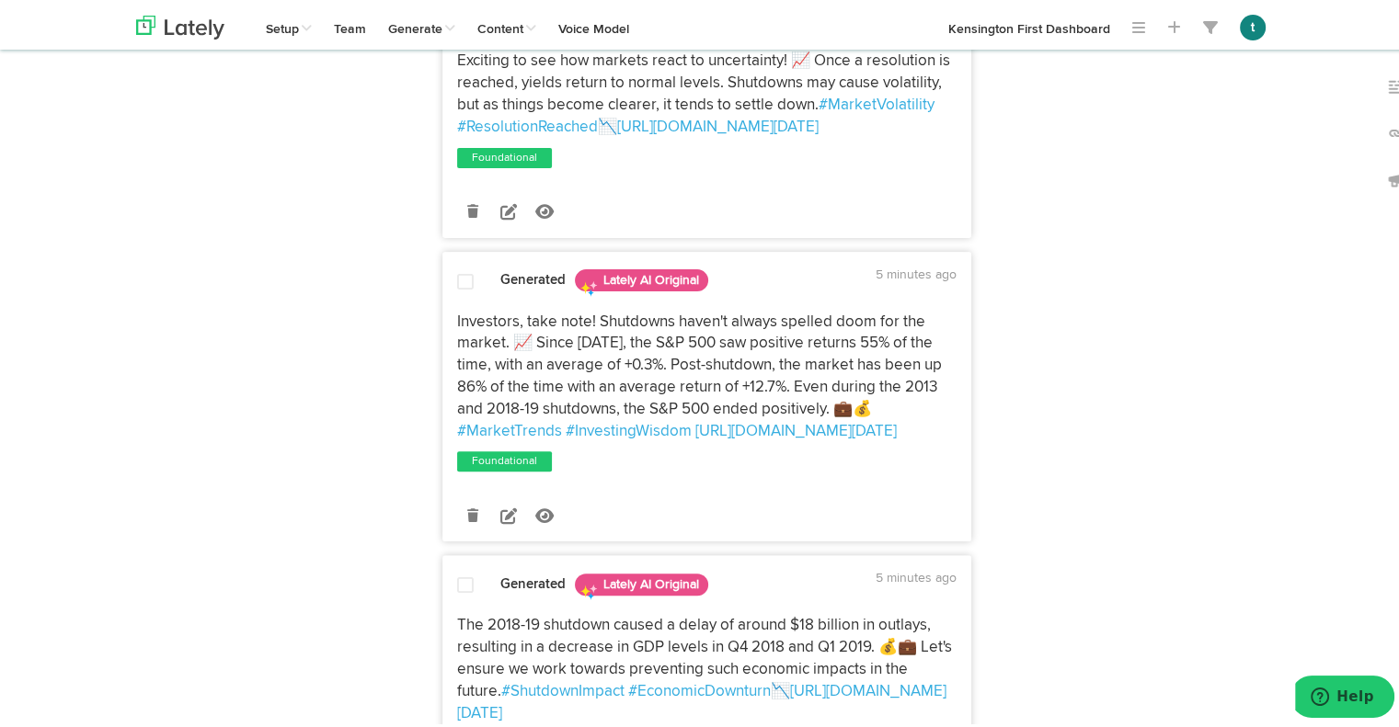
drag, startPoint x: 713, startPoint y: 481, endPoint x: 430, endPoint y: 334, distance: 318.3
copy p "Investors, take note! Shutdowns haven't always spelled doom for the market. 📈 S…"
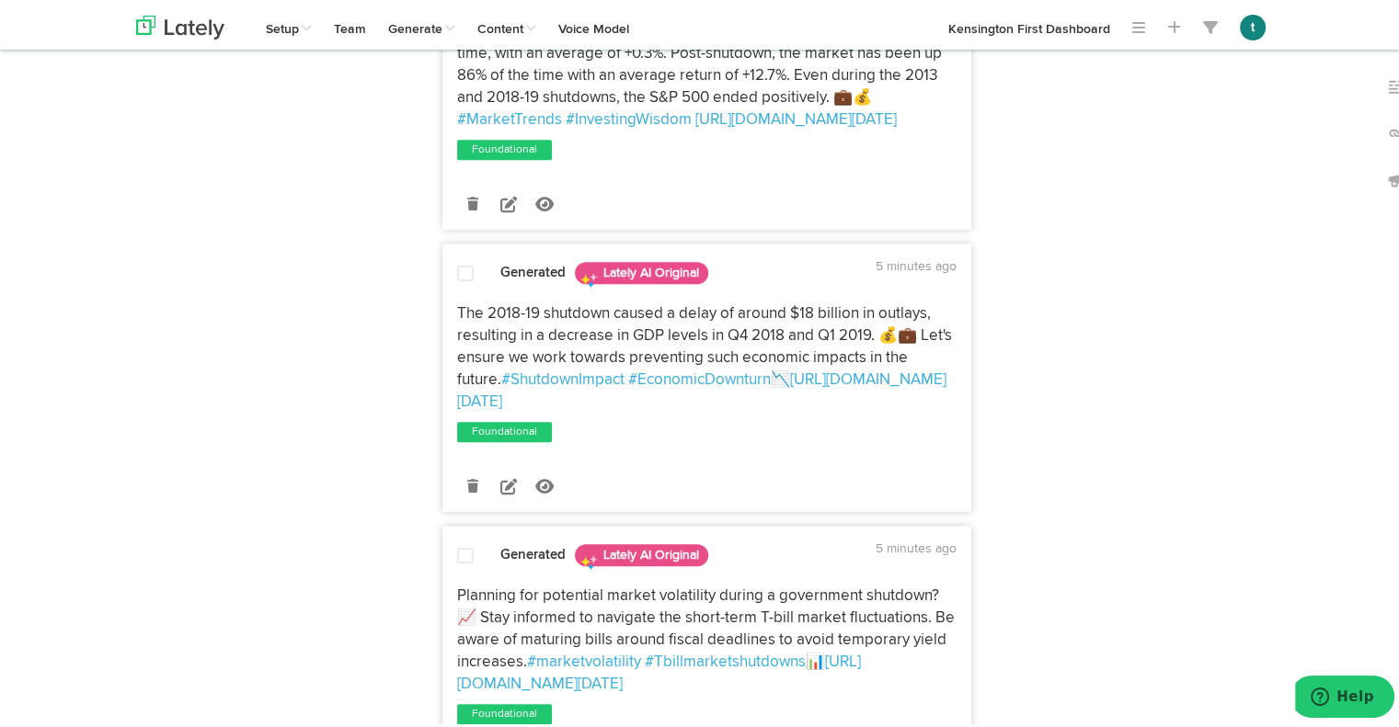
scroll to position [889, 0]
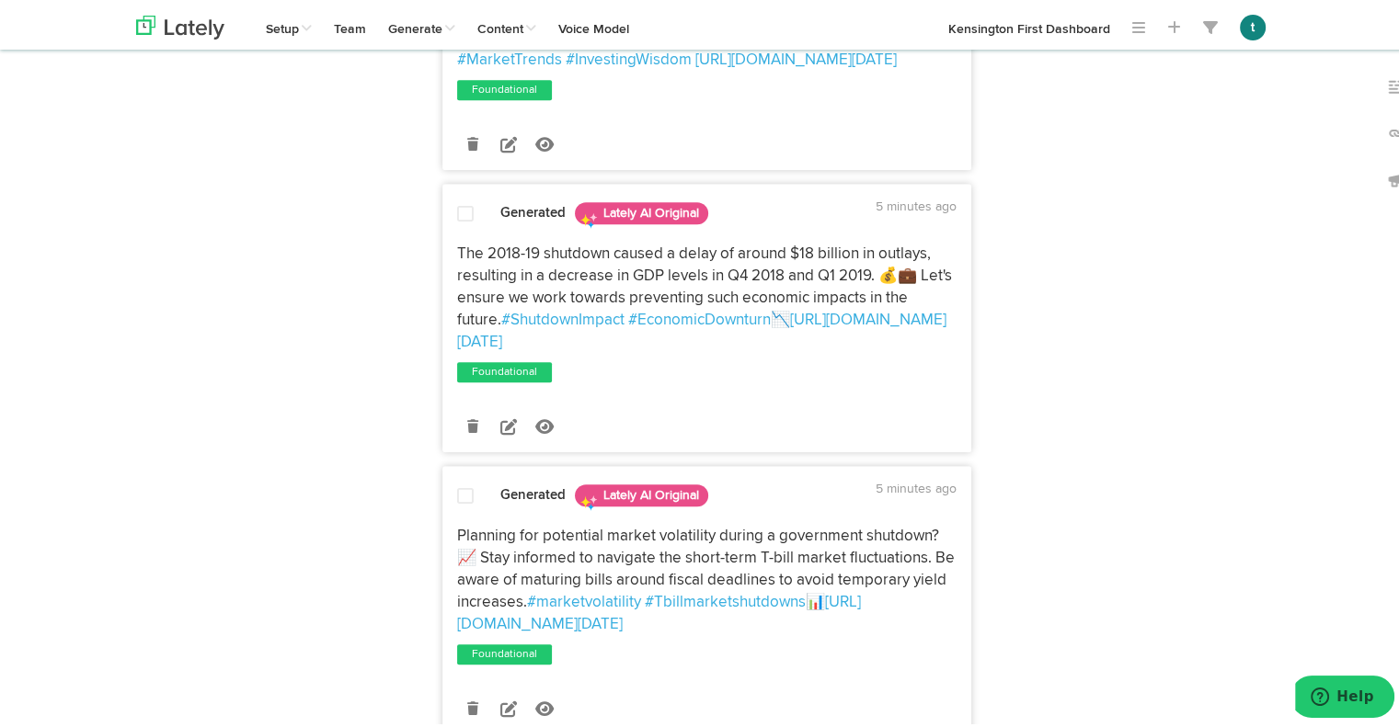
drag, startPoint x: 934, startPoint y: 382, endPoint x: 432, endPoint y: 299, distance: 508.9
copy p "The 2018-19 shutdown caused a delay of around $18 billion in outlays, resulting…"
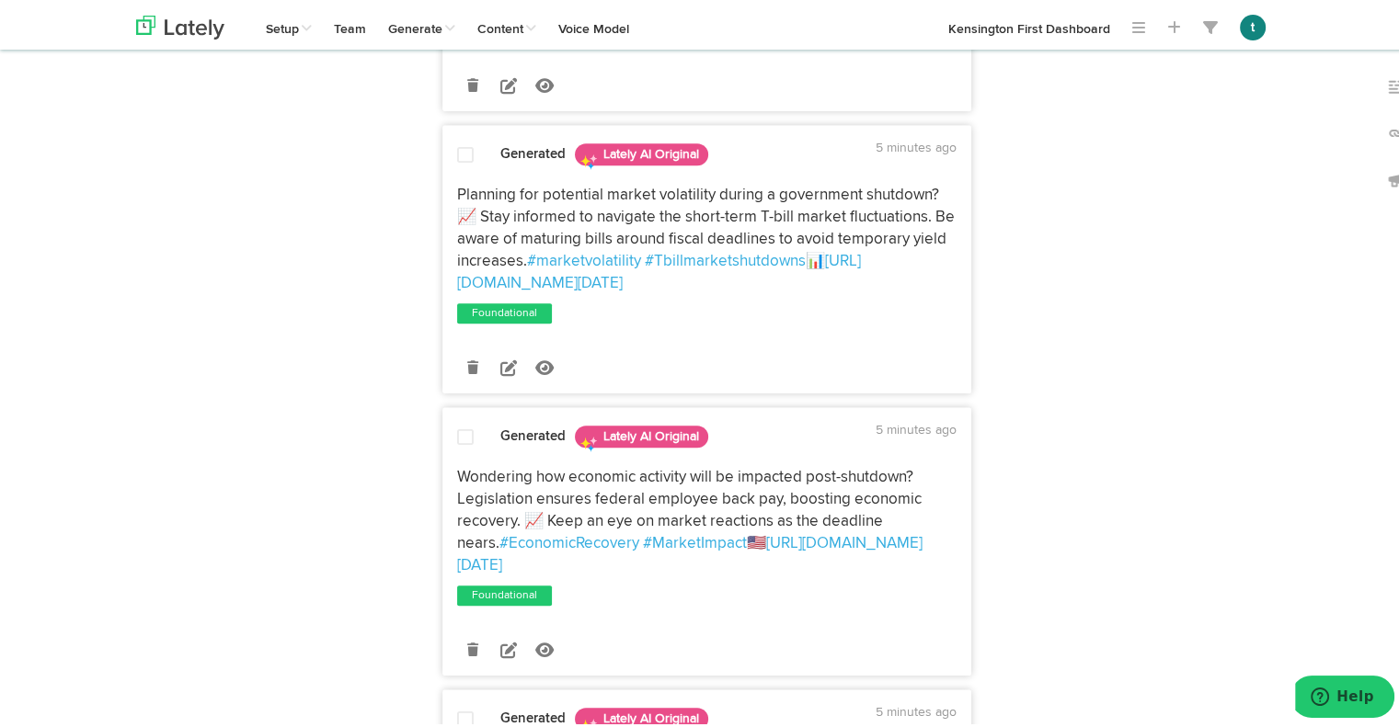
scroll to position [1231, 0]
drag, startPoint x: 445, startPoint y: 227, endPoint x: 922, endPoint y: 312, distance: 484.7
click at [922, 290] on div "Planning for potential market volatility during a government shutdown? 📈 Stay i…" at bounding box center [706, 234] width 527 height 109
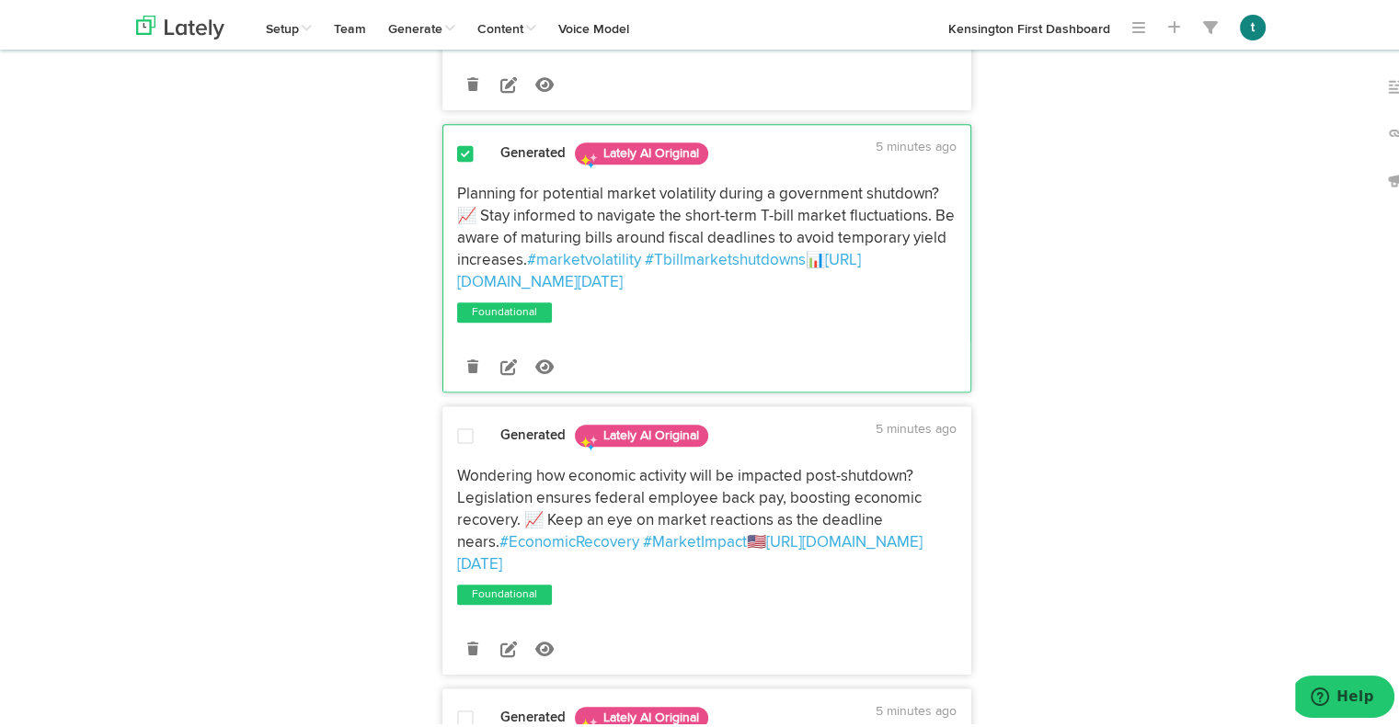
drag, startPoint x: 939, startPoint y: 329, endPoint x: 444, endPoint y: 243, distance: 502.2
click at [444, 243] on div "Planning for potential market volatility during a government shutdown? 📈 Stay i…" at bounding box center [706, 234] width 527 height 109
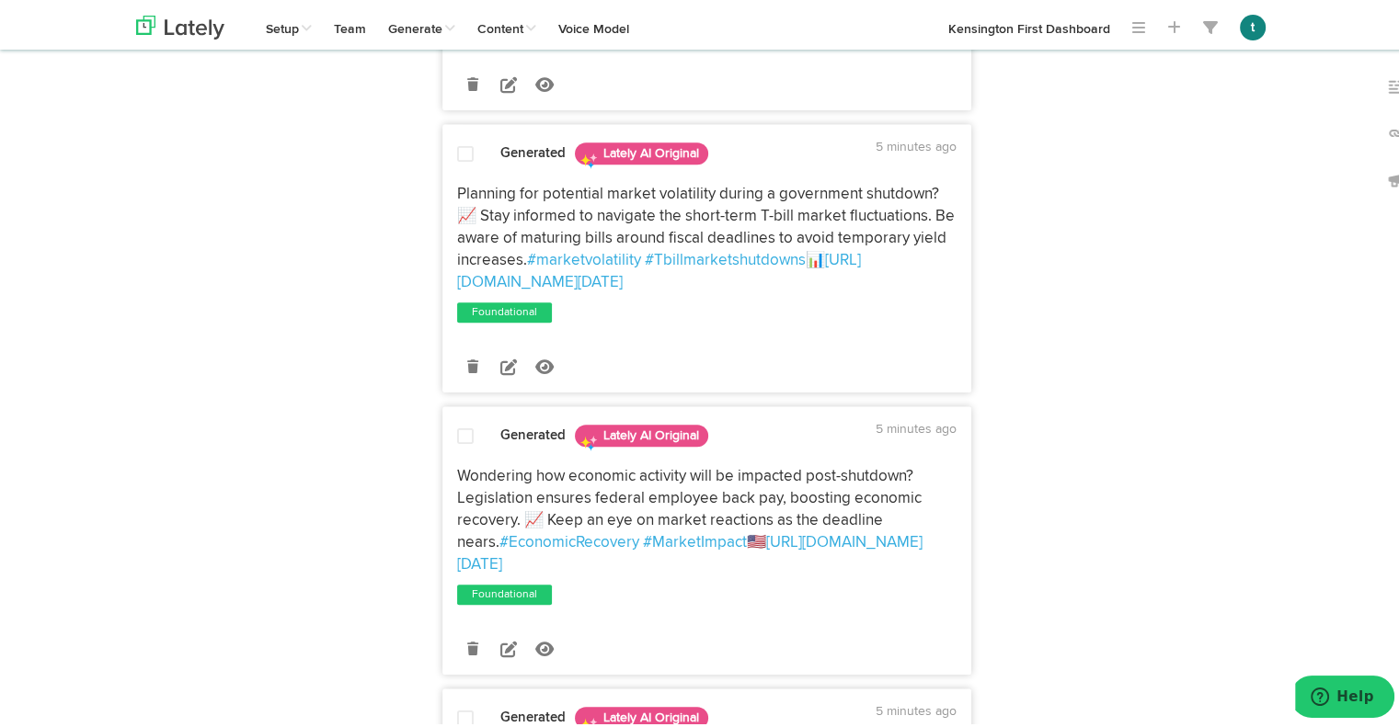
copy p "Planning for potential market volatility during a government shutdown? 📈 Stay i…"
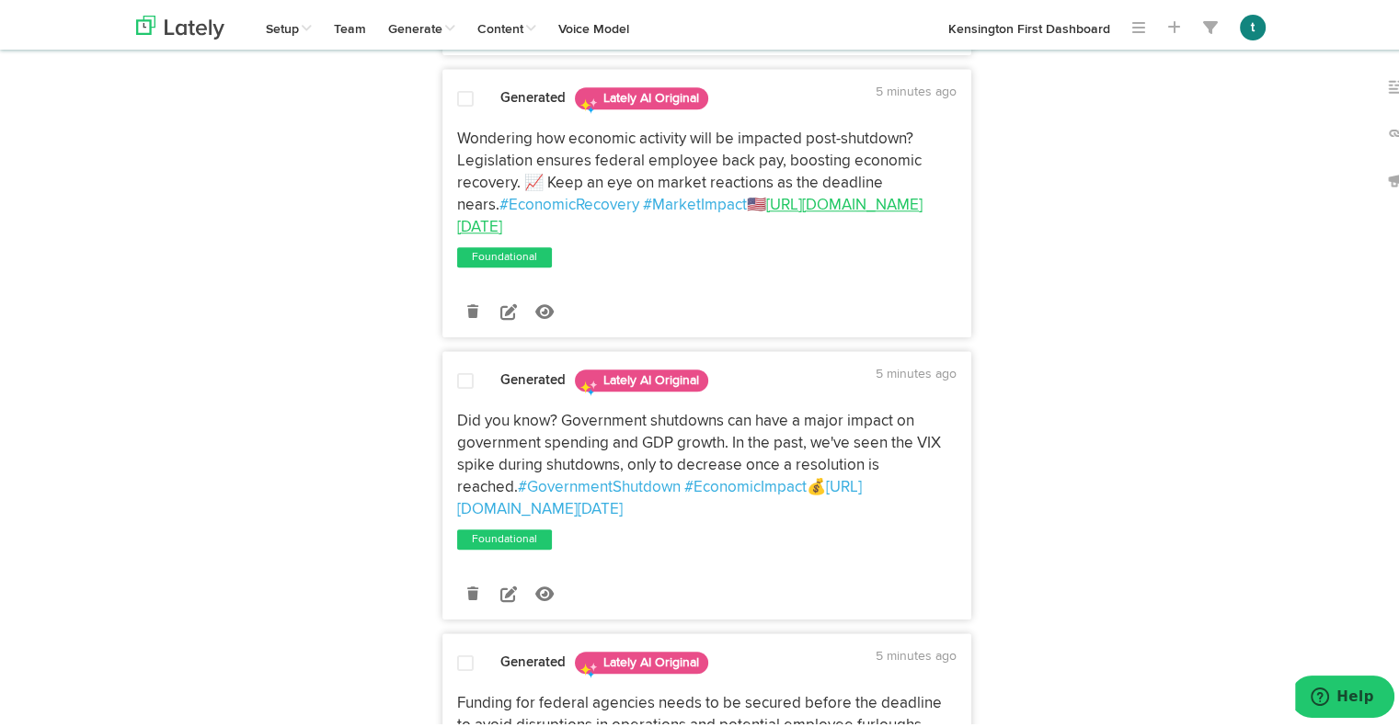
scroll to position [1567, 0]
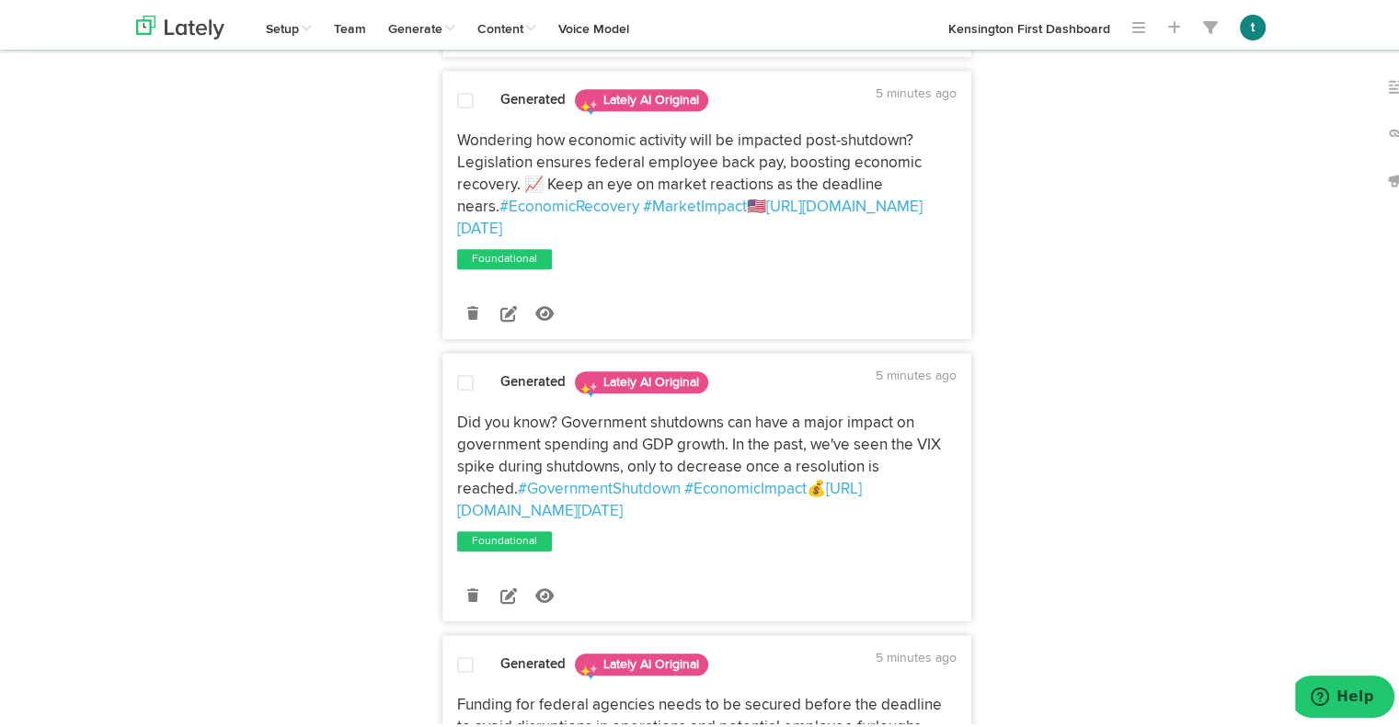
drag, startPoint x: 732, startPoint y: 236, endPoint x: 436, endPoint y: 185, distance: 300.5
click at [443, 185] on div "Wondering how economic activity will be impacted post-shutdown? Legislation ens…" at bounding box center [706, 181] width 527 height 109
copy p "Wondering how economic activity will be impacted post-shutdown? Legislation ens…"
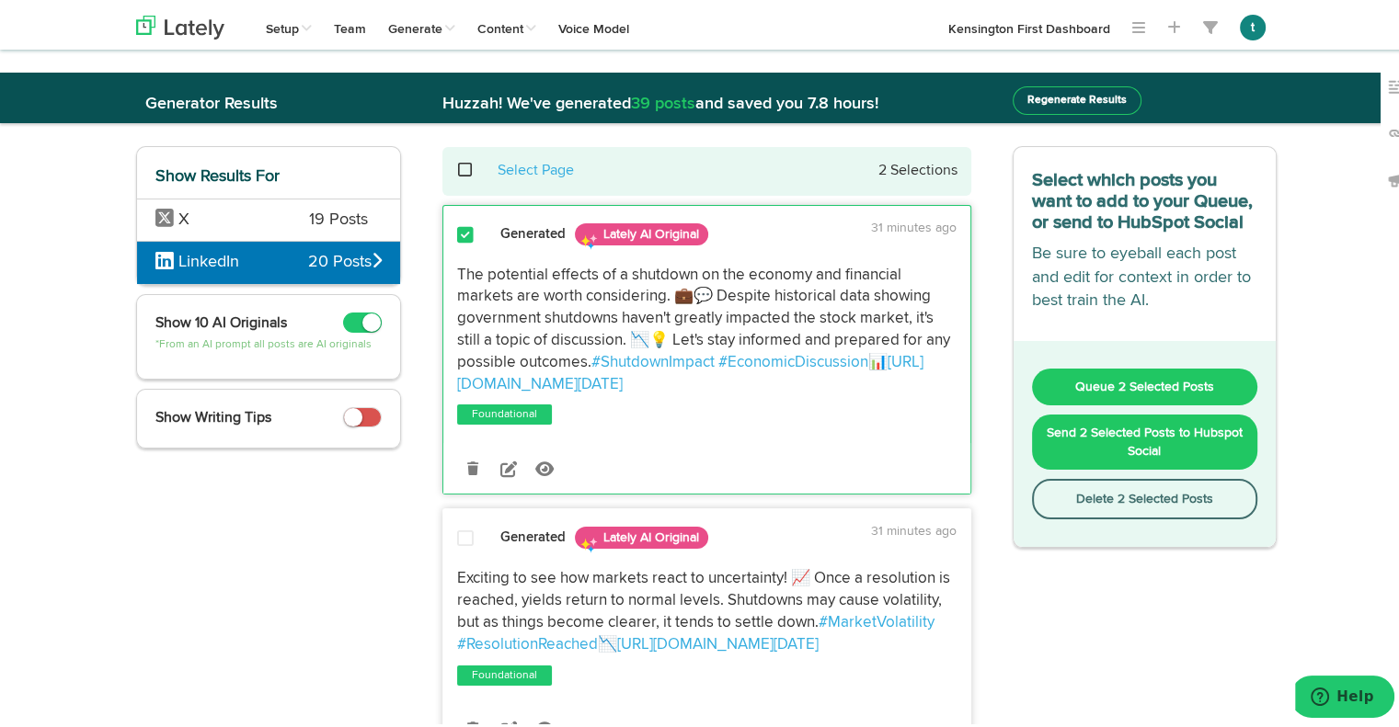
scroll to position [0, 0]
drag, startPoint x: 261, startPoint y: 205, endPoint x: 253, endPoint y: 217, distance: 14.5
click at [253, 217] on span "X" at bounding box center [218, 217] width 126 height 24
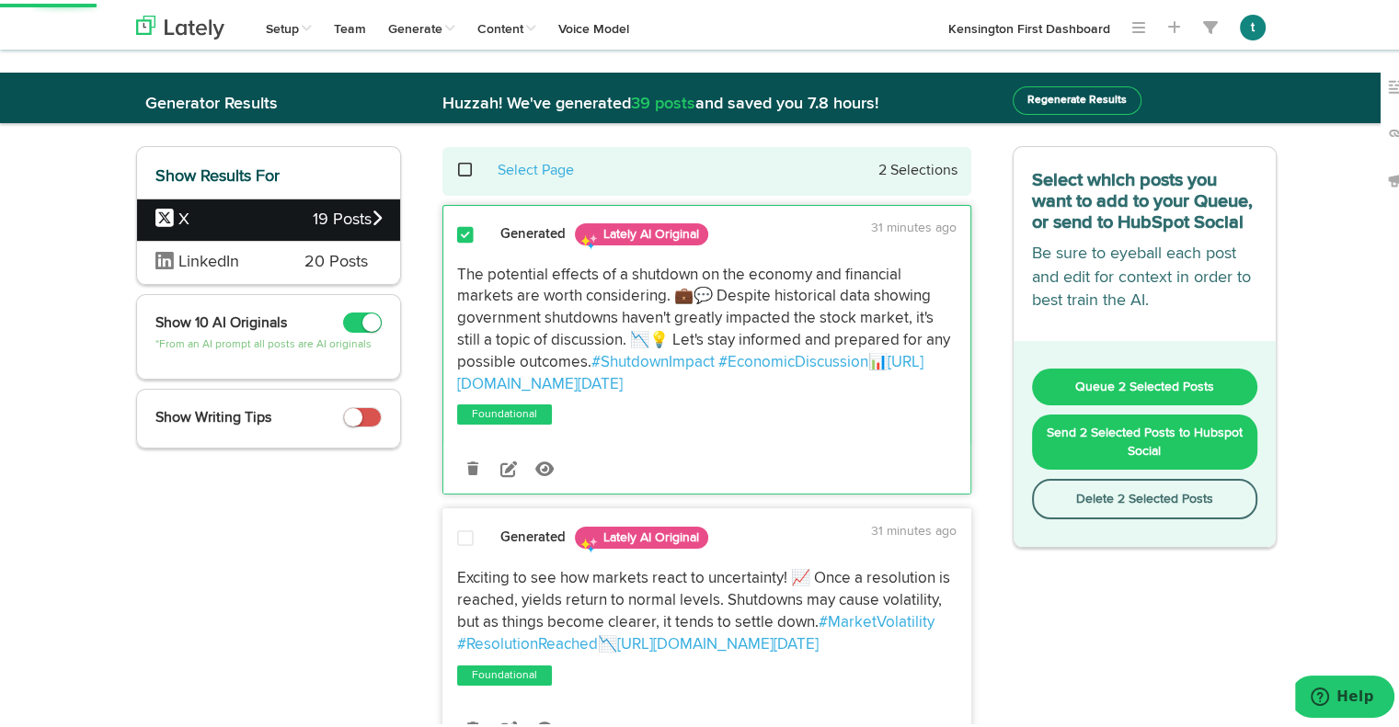
click at [298, 217] on span "X" at bounding box center [233, 217] width 157 height 24
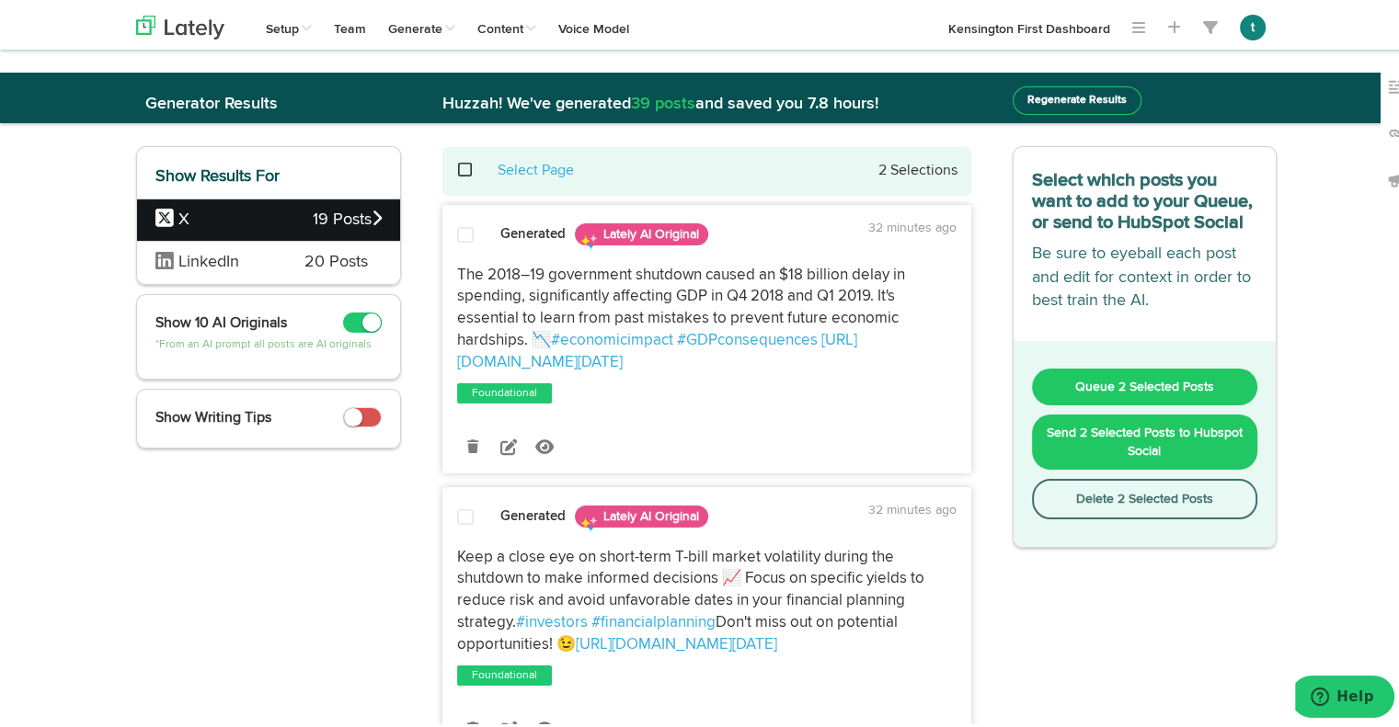
drag, startPoint x: 452, startPoint y: 262, endPoint x: 920, endPoint y: 364, distance: 479.1
click at [920, 364] on p "The 2018–19 government shutdown caused an $18 billion delay in spending, signif…" at bounding box center [706, 315] width 499 height 109
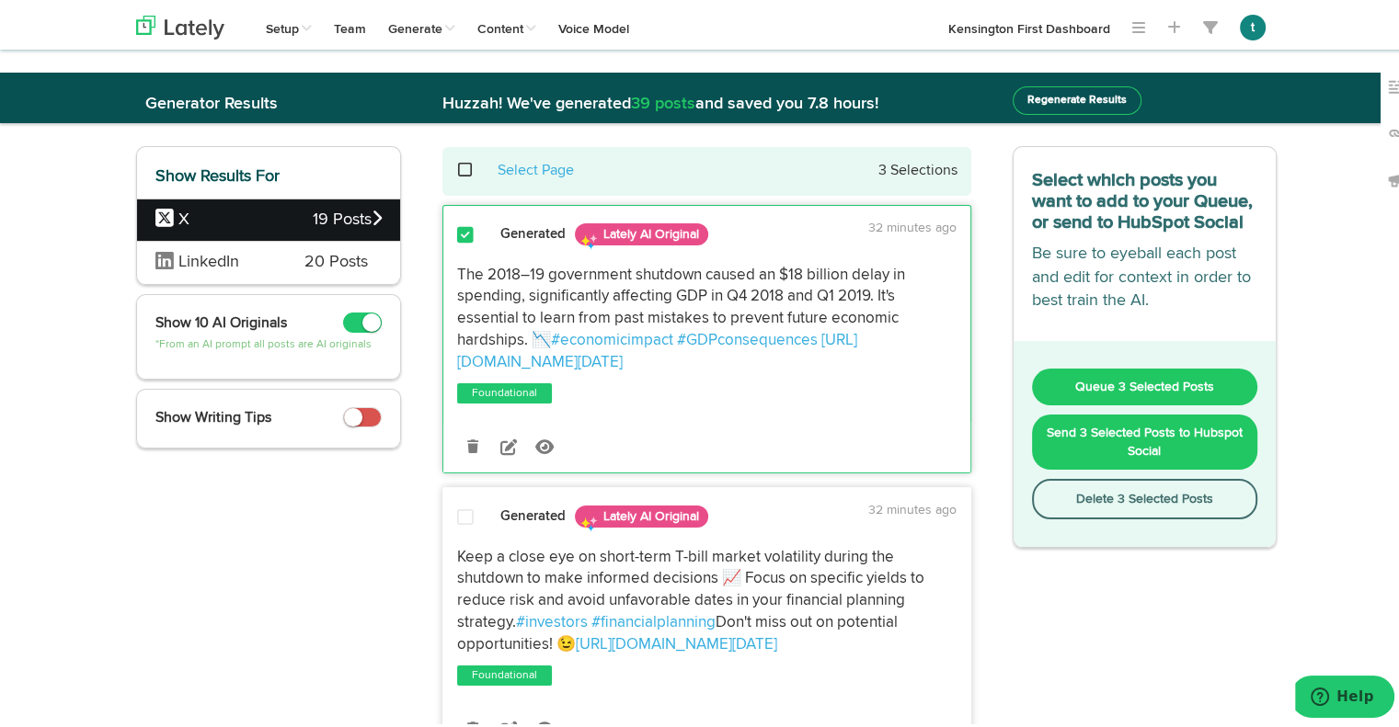
copy p "The 2018–19 government shutdown caused an $18 billion delay in spending, signif…"
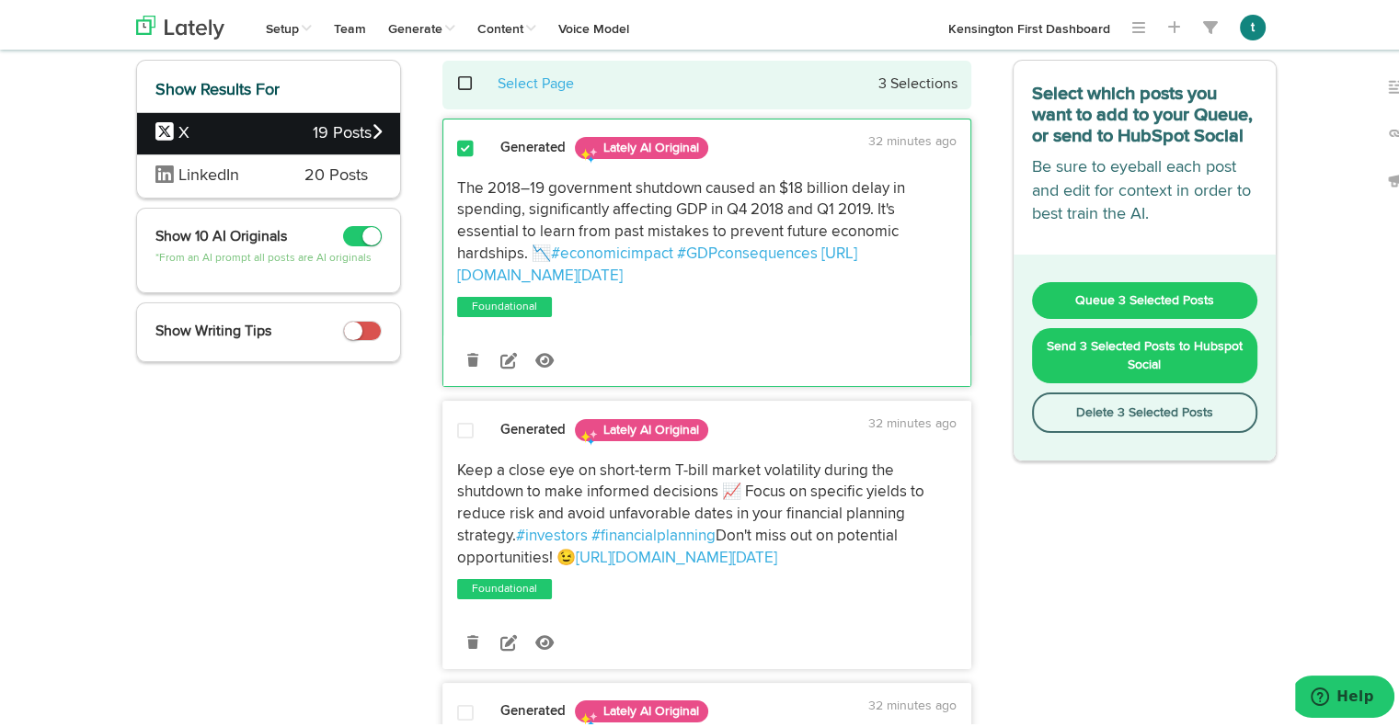
scroll to position [103, 0]
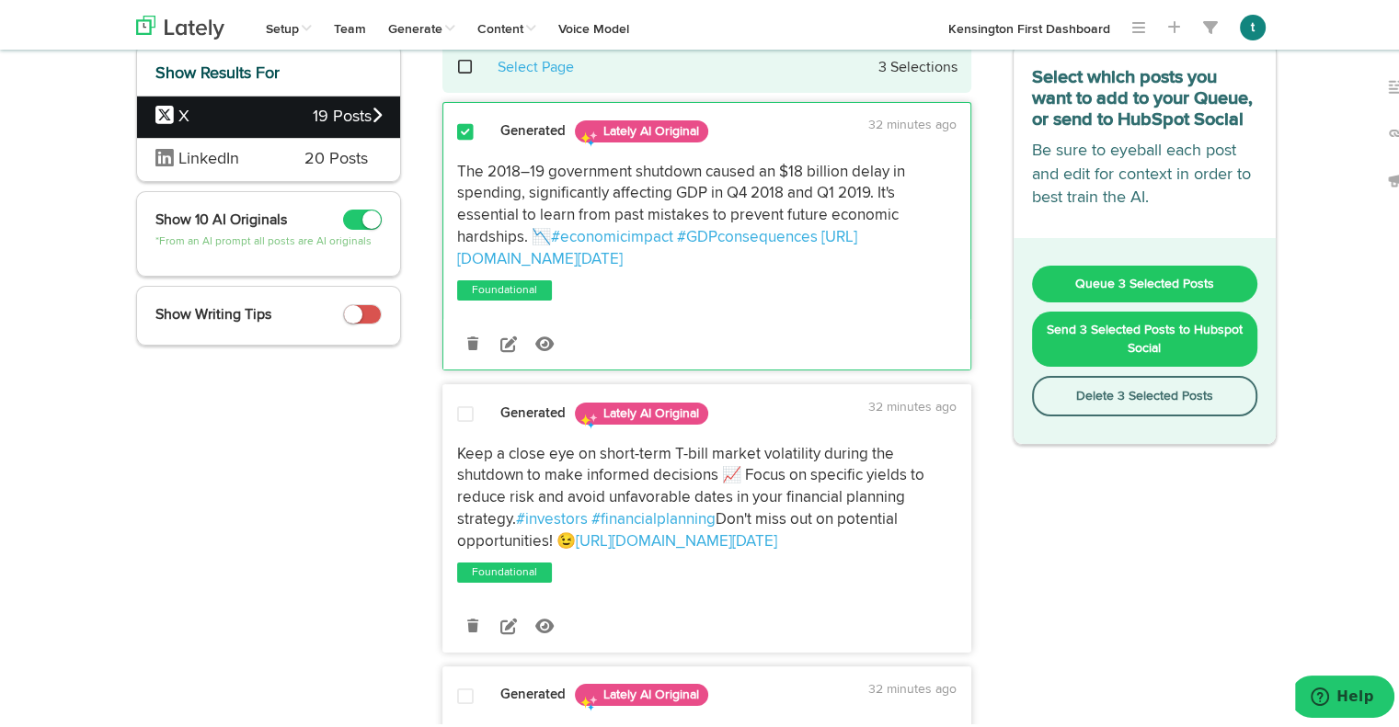
drag, startPoint x: 632, startPoint y: 566, endPoint x: 452, endPoint y: 445, distance: 216.8
click at [457, 445] on p "Keep a close eye on short-term T-bill market volatility during the shutdown to …" at bounding box center [706, 494] width 499 height 109
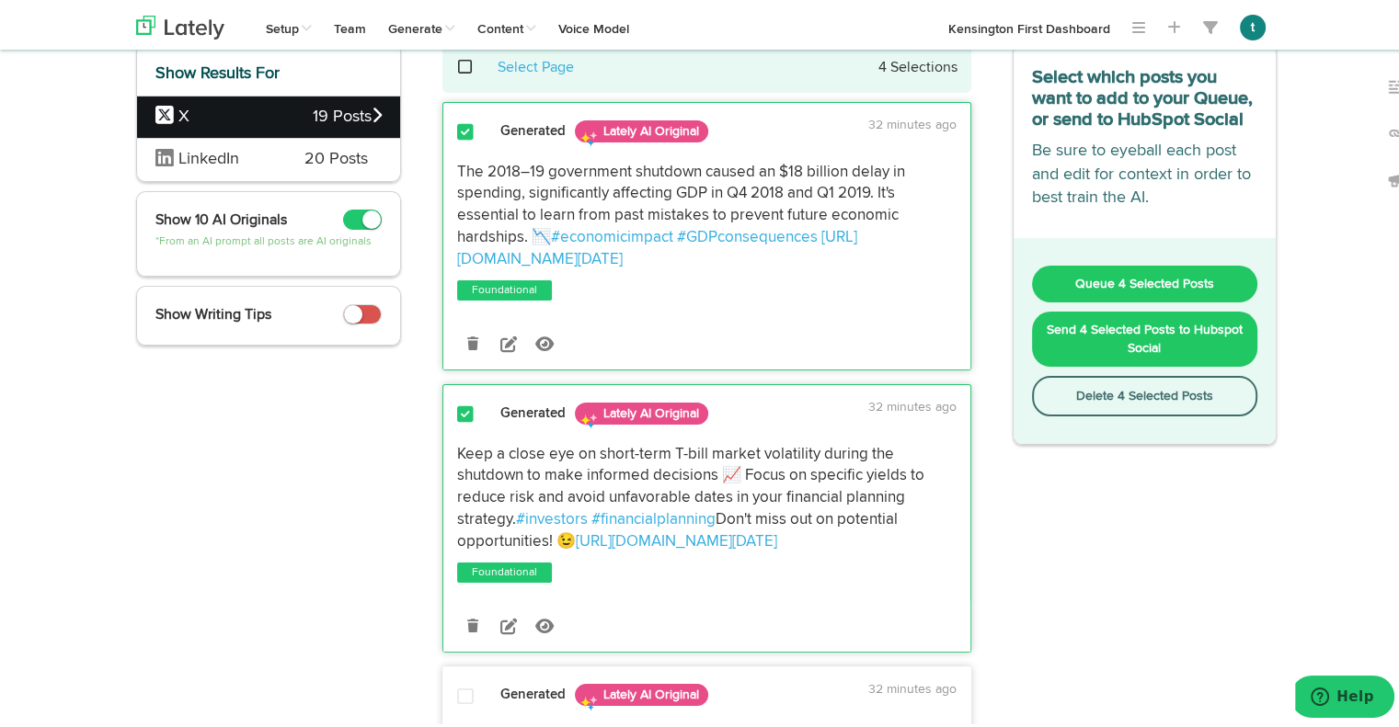
copy p "Keep a close eye on short-term T-bill market volatility during the shutdown to …"
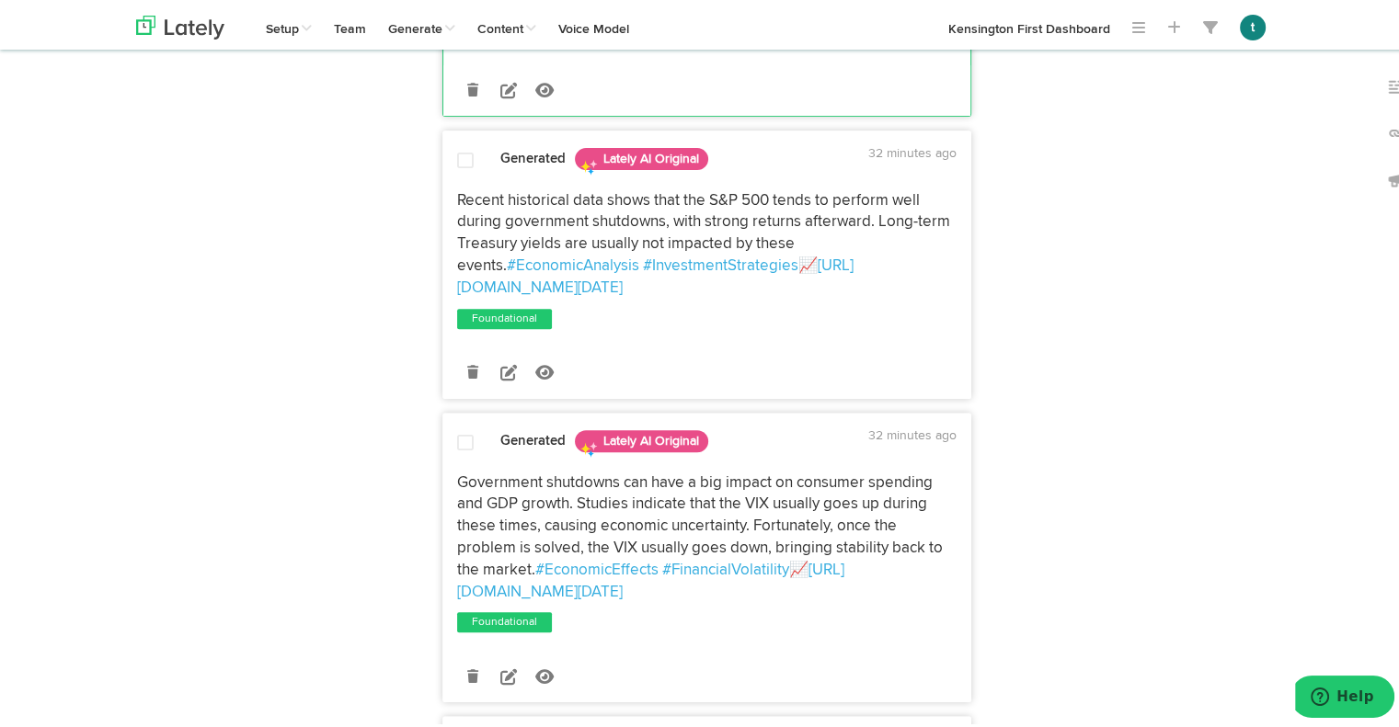
scroll to position [640, 0]
drag, startPoint x: 445, startPoint y: 209, endPoint x: 925, endPoint y: 312, distance: 490.9
click at [925, 295] on div "Recent historical data shows that the S&P 500 tends to perform well during gove…" at bounding box center [706, 240] width 527 height 109
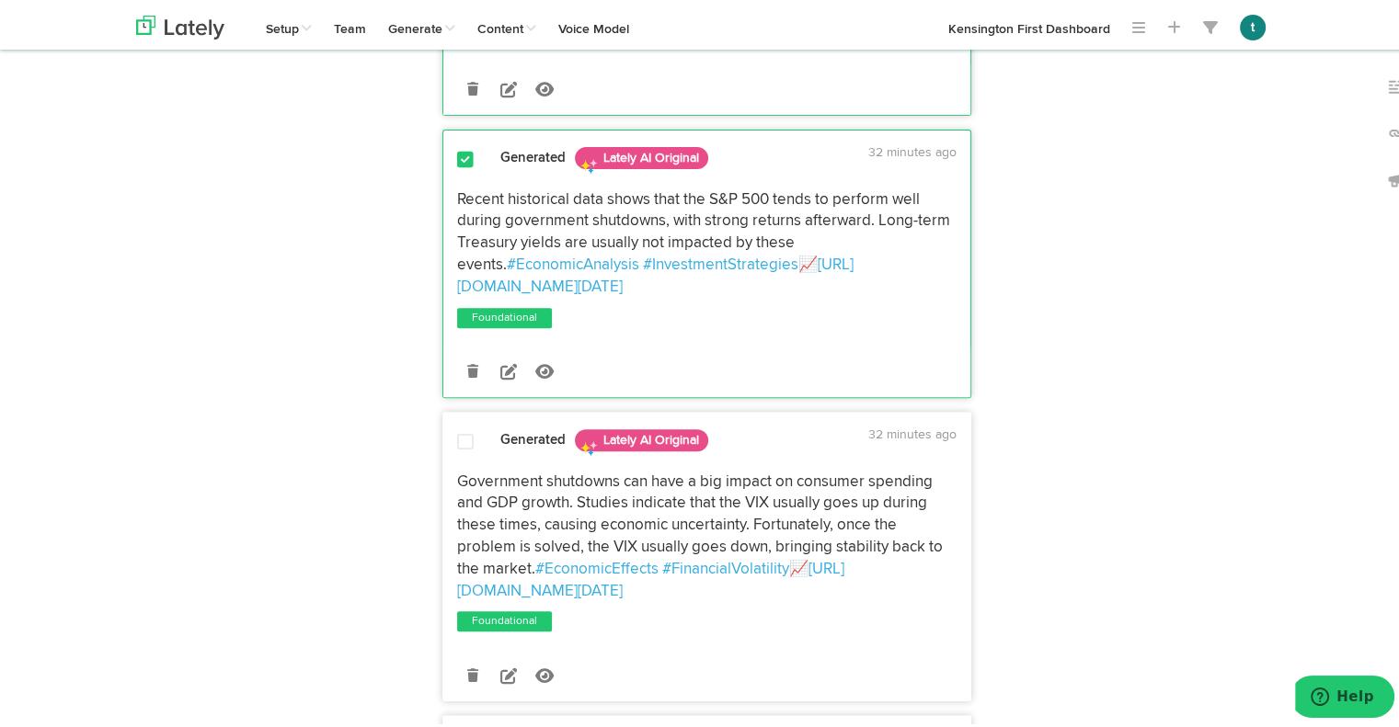
copy p "Recent historical data shows that the S&P 500 tends to perform well during gove…"
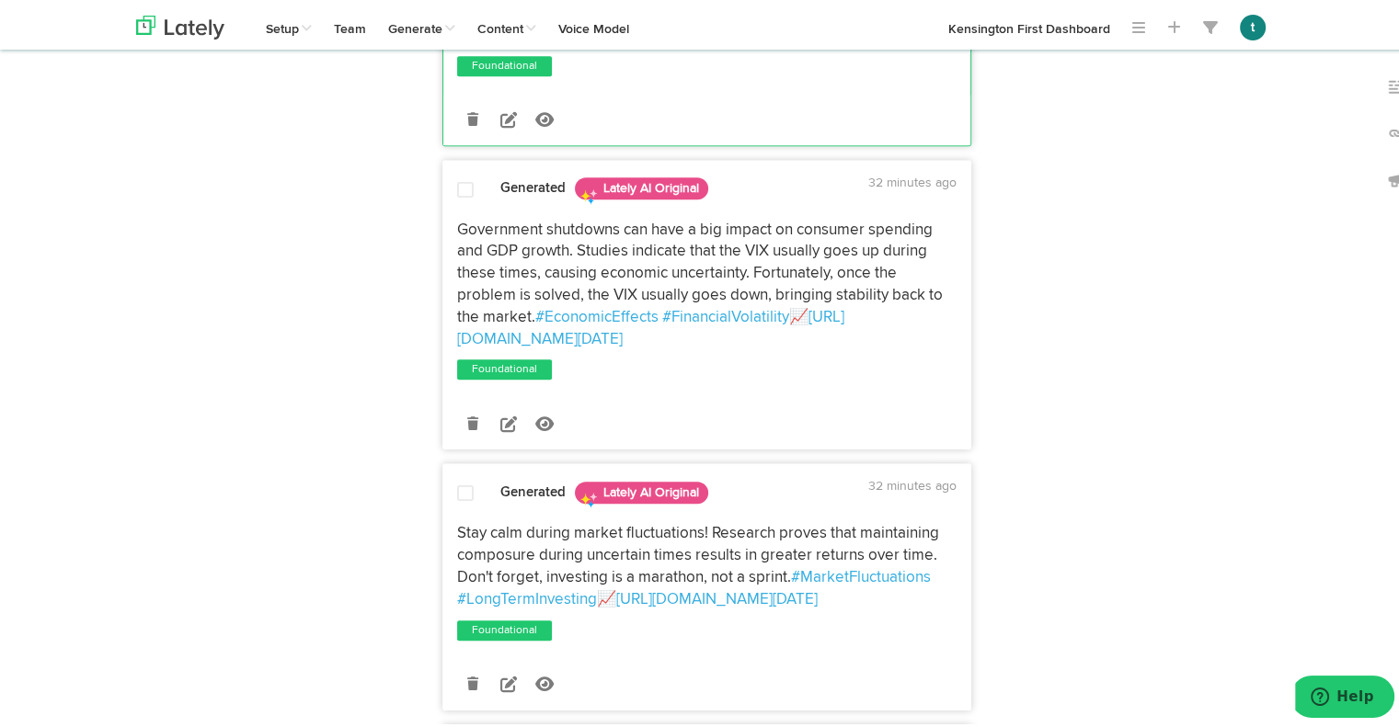
scroll to position [893, 0]
drag, startPoint x: 445, startPoint y: 236, endPoint x: 952, endPoint y: 357, distance: 520.8
click at [952, 357] on div "Government shutdowns can have a big impact on consumer spending and GDP growth.…" at bounding box center [706, 292] width 527 height 173
copy p "Government shutdowns can have a big impact on consumer spending and GDP growth.…"
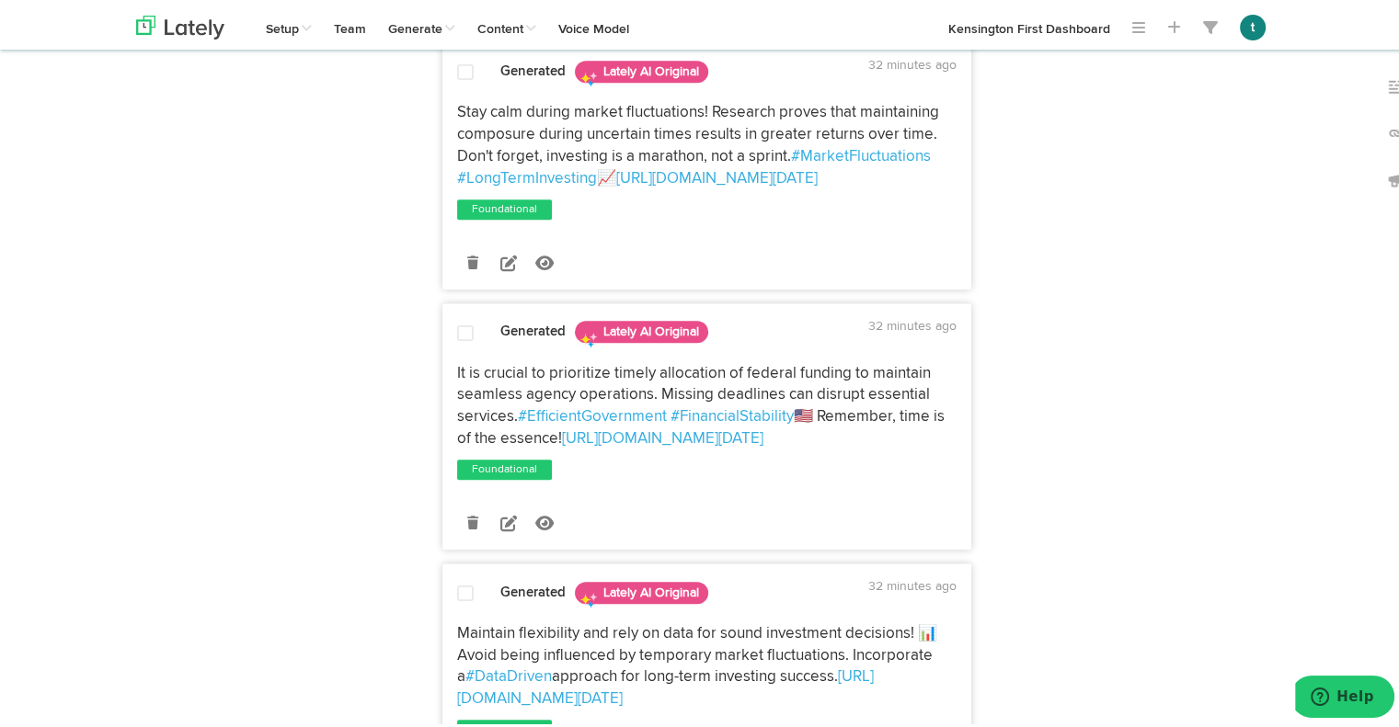
scroll to position [1313, 0]
drag, startPoint x: 441, startPoint y: 118, endPoint x: 600, endPoint y: 223, distance: 190.3
click at [600, 218] on div "Stay calm during market fluctuations! Research proves that maintaining composur…" at bounding box center [706, 153] width 527 height 129
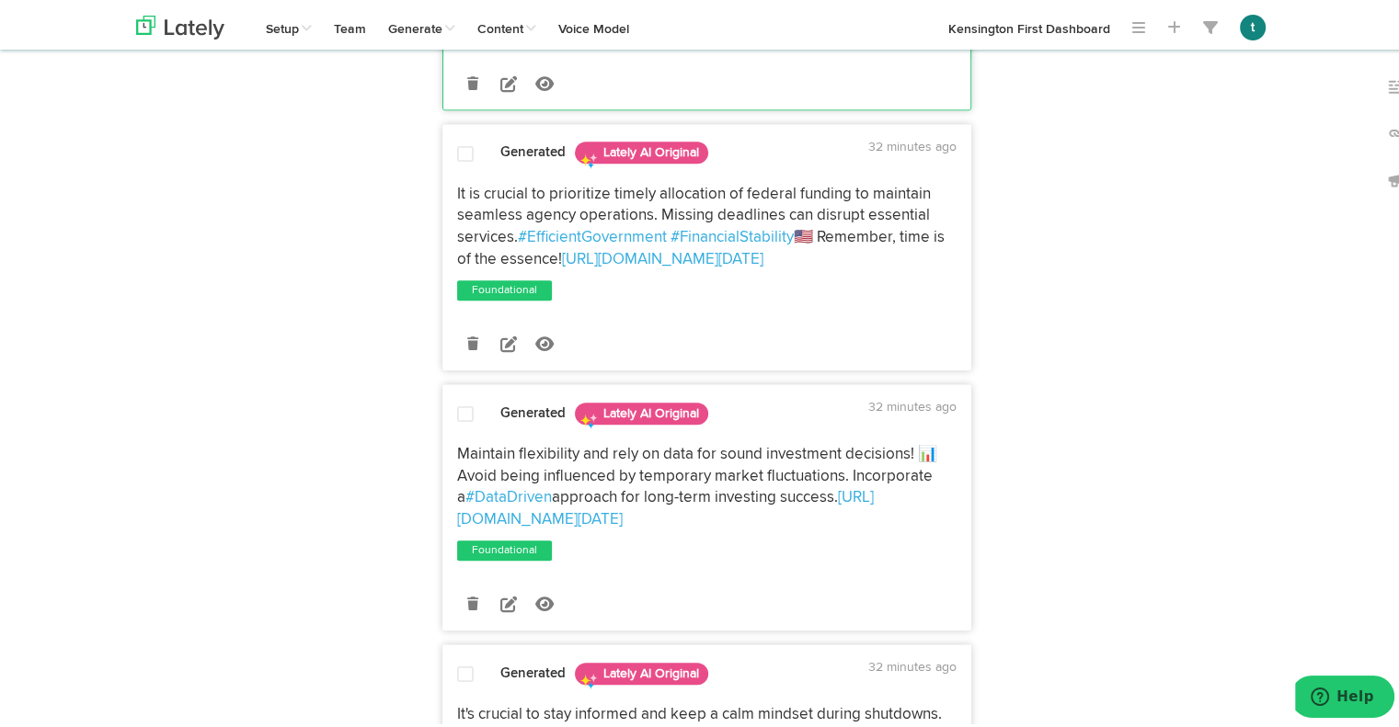
scroll to position [1496, 0]
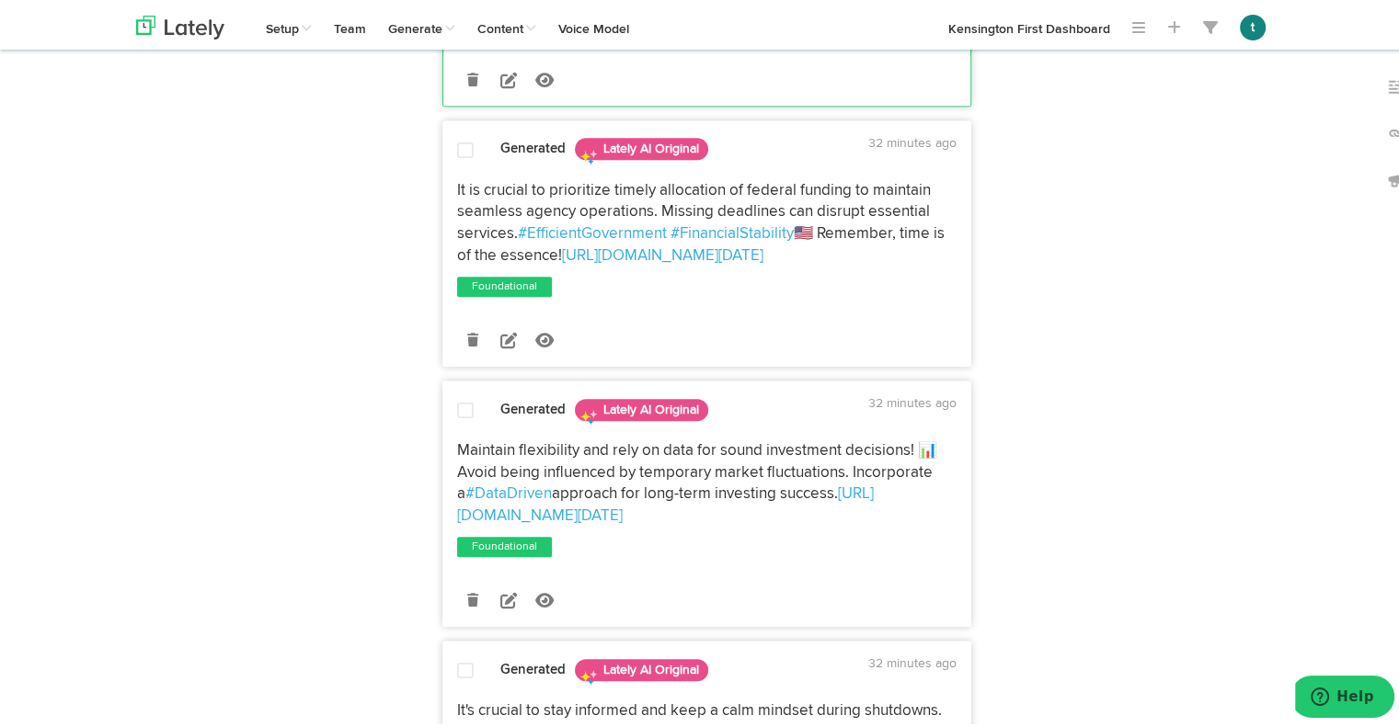
drag, startPoint x: 441, startPoint y: 223, endPoint x: 594, endPoint y: 326, distance: 184.1
click at [594, 264] on div "It is crucial to prioritize timely allocation of federal funding to maintain se…" at bounding box center [706, 220] width 527 height 87
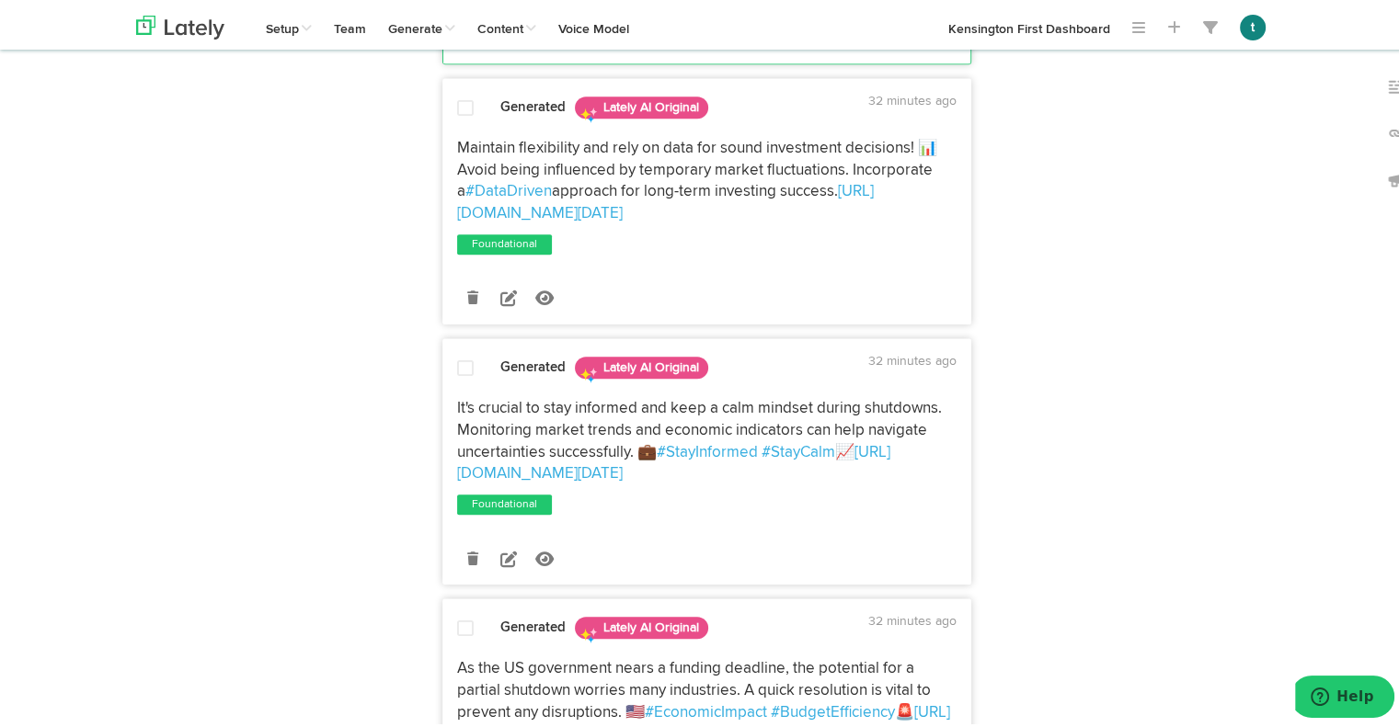
scroll to position [1810, 0]
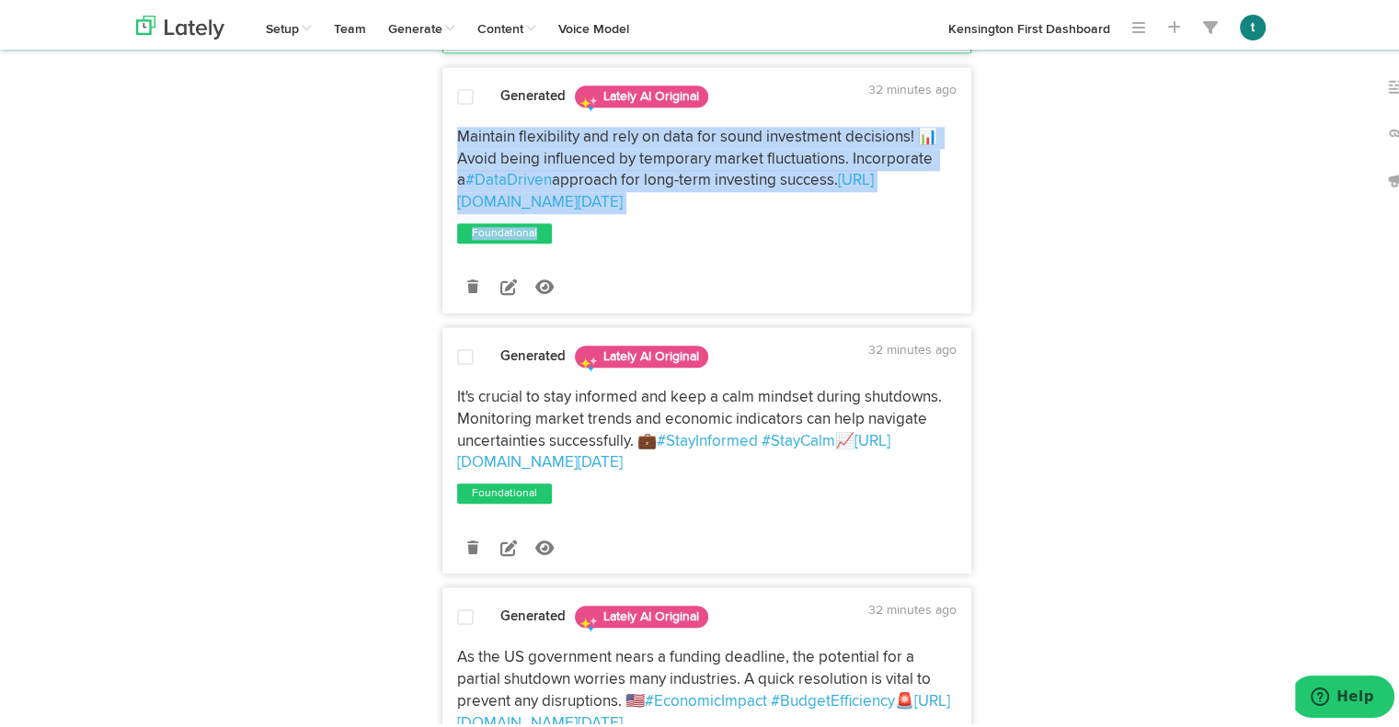
drag, startPoint x: 440, startPoint y: 192, endPoint x: 932, endPoint y: 279, distance: 499.5
click at [932, 243] on div "Maintain flexibility and rely on data for sound investment decisions! 📊 Avoid b…" at bounding box center [706, 183] width 527 height 120
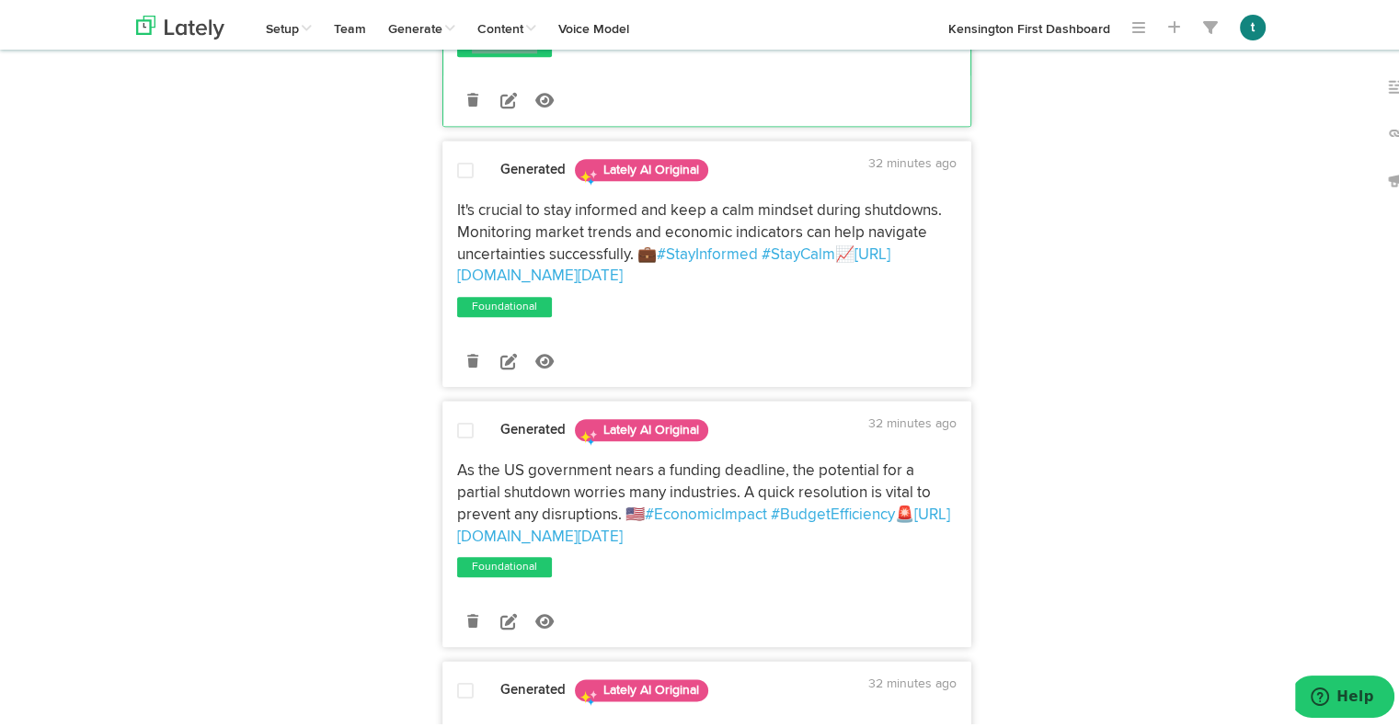
scroll to position [1997, 0]
drag, startPoint x: 444, startPoint y: 269, endPoint x: 916, endPoint y: 338, distance: 476.8
click at [916, 283] on div "It's crucial to stay informed and keep a calm mindset during shutdowns. Monitor…" at bounding box center [706, 239] width 527 height 87
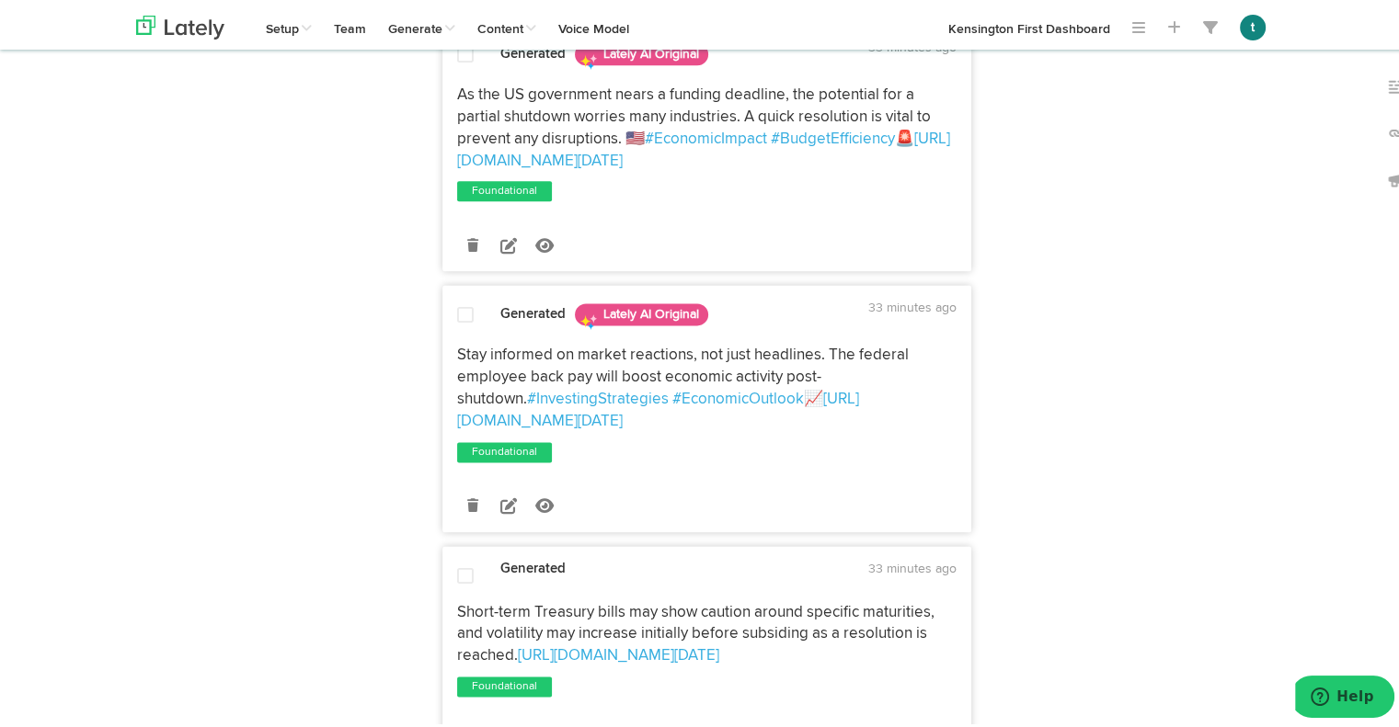
scroll to position [2380, 0]
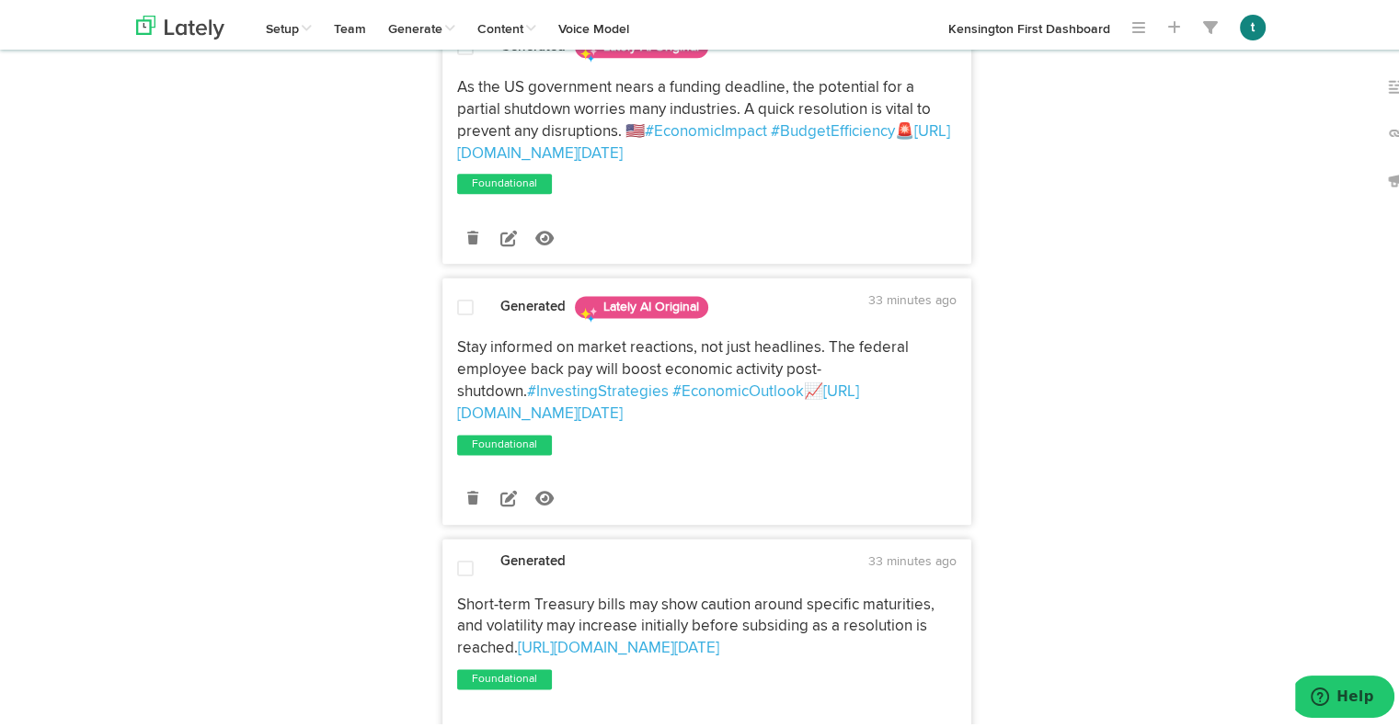
drag, startPoint x: 444, startPoint y: 147, endPoint x: 921, endPoint y: 216, distance: 482.2
click at [921, 161] on div "As the US government nears a funding deadline, the potential for a partial shut…" at bounding box center [706, 117] width 527 height 87
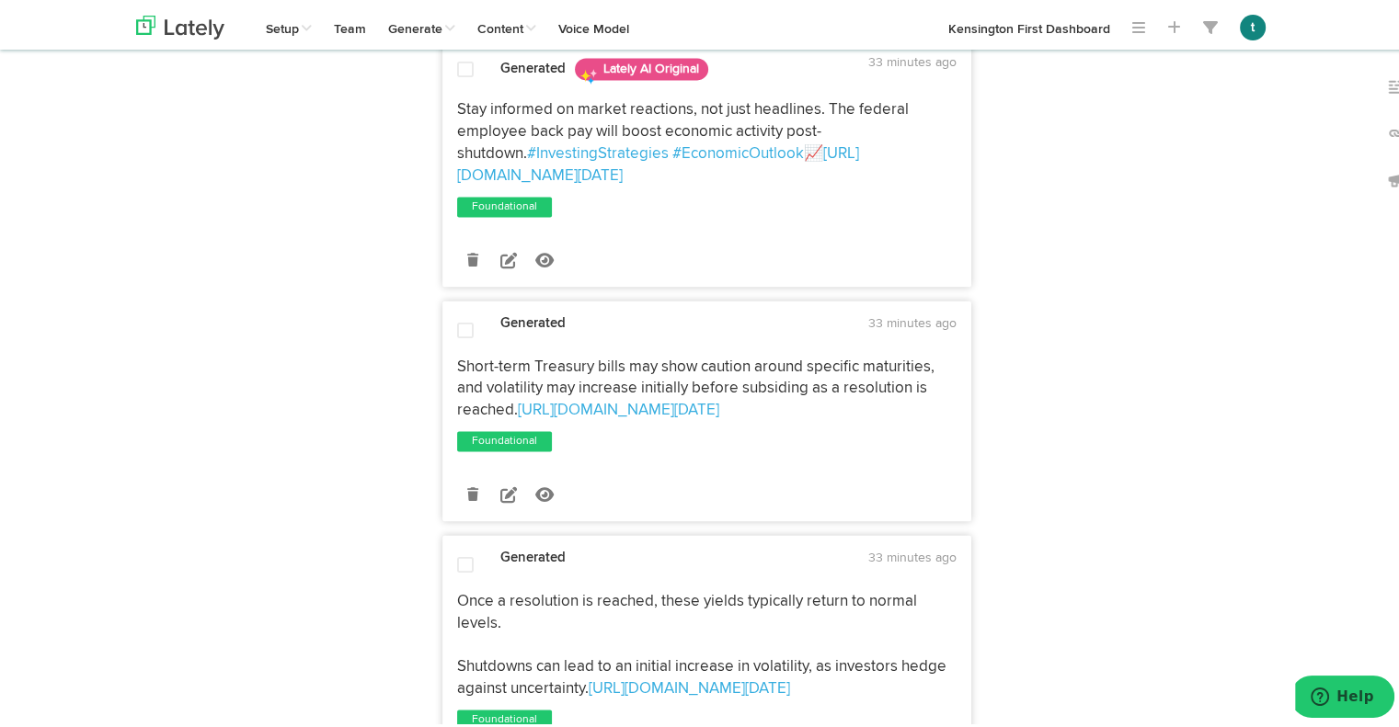
scroll to position [2636, 0]
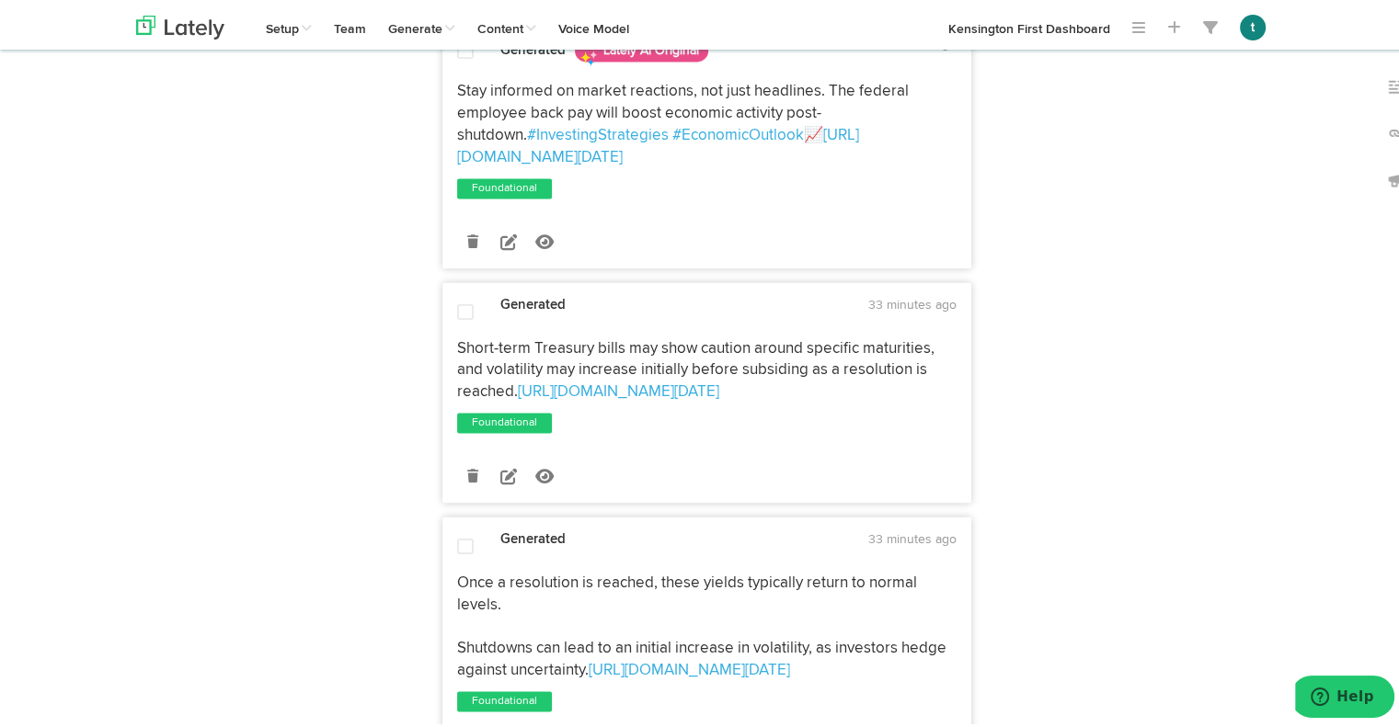
drag, startPoint x: 446, startPoint y: 152, endPoint x: 932, endPoint y: 221, distance: 491.3
click at [932, 165] on div "Stay informed on market reactions, not just headlines. The federal employee bac…" at bounding box center [706, 120] width 527 height 87
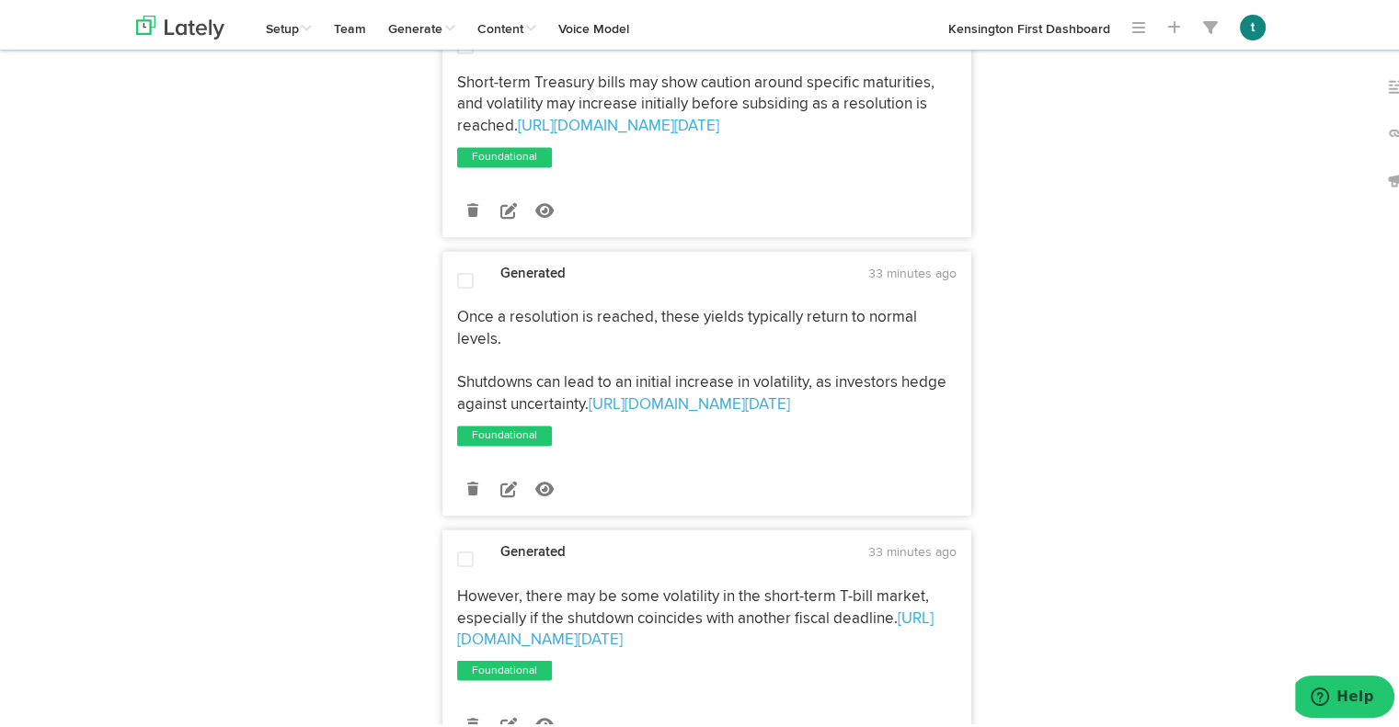
scroll to position [2902, 0]
drag, startPoint x: 445, startPoint y: 144, endPoint x: 589, endPoint y: 209, distance: 157.2
click at [589, 134] on div "Short-term Treasury bills may show caution around specific maturities, and vola…" at bounding box center [706, 101] width 527 height 65
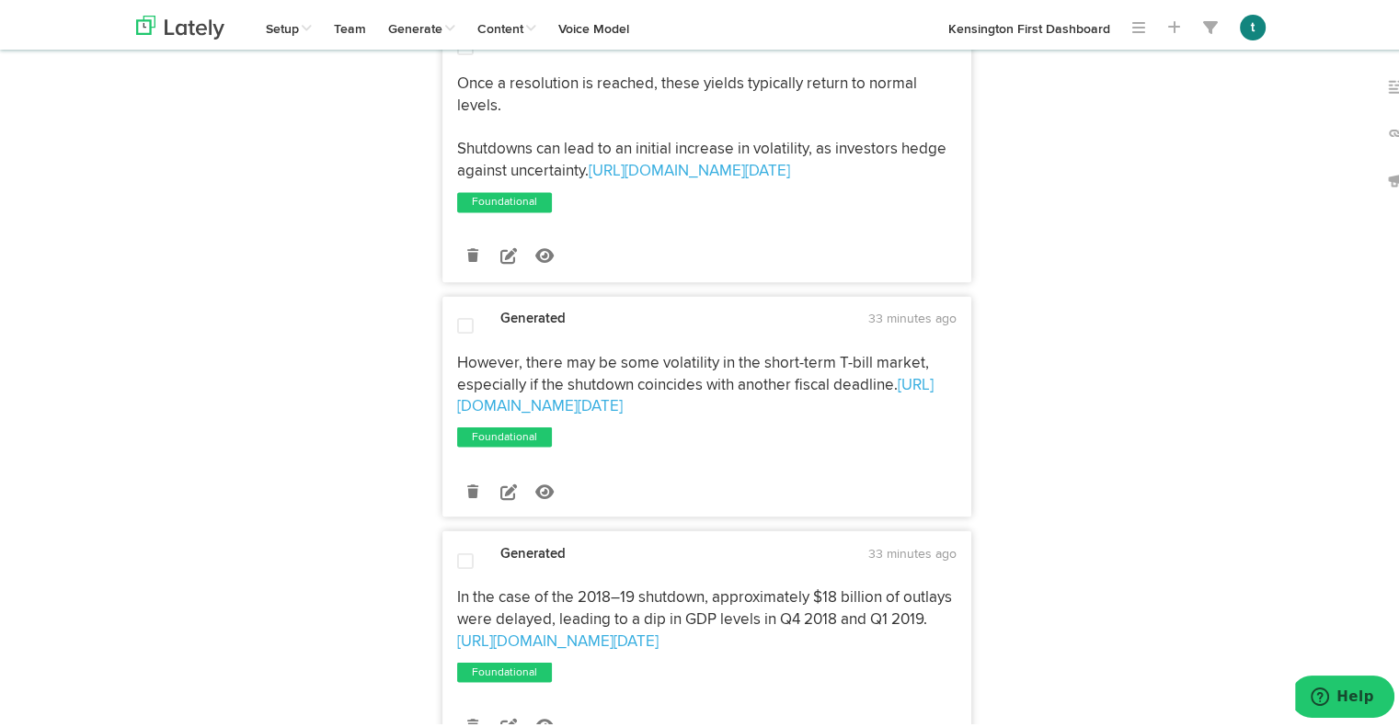
scroll to position [3137, 0]
drag, startPoint x: 445, startPoint y: 166, endPoint x: 596, endPoint y: 282, distance: 190.7
click at [596, 178] on div "Once a resolution is reached, these yields typically return to normal levels. S…" at bounding box center [706, 123] width 527 height 109
